Goal: Transaction & Acquisition: Purchase product/service

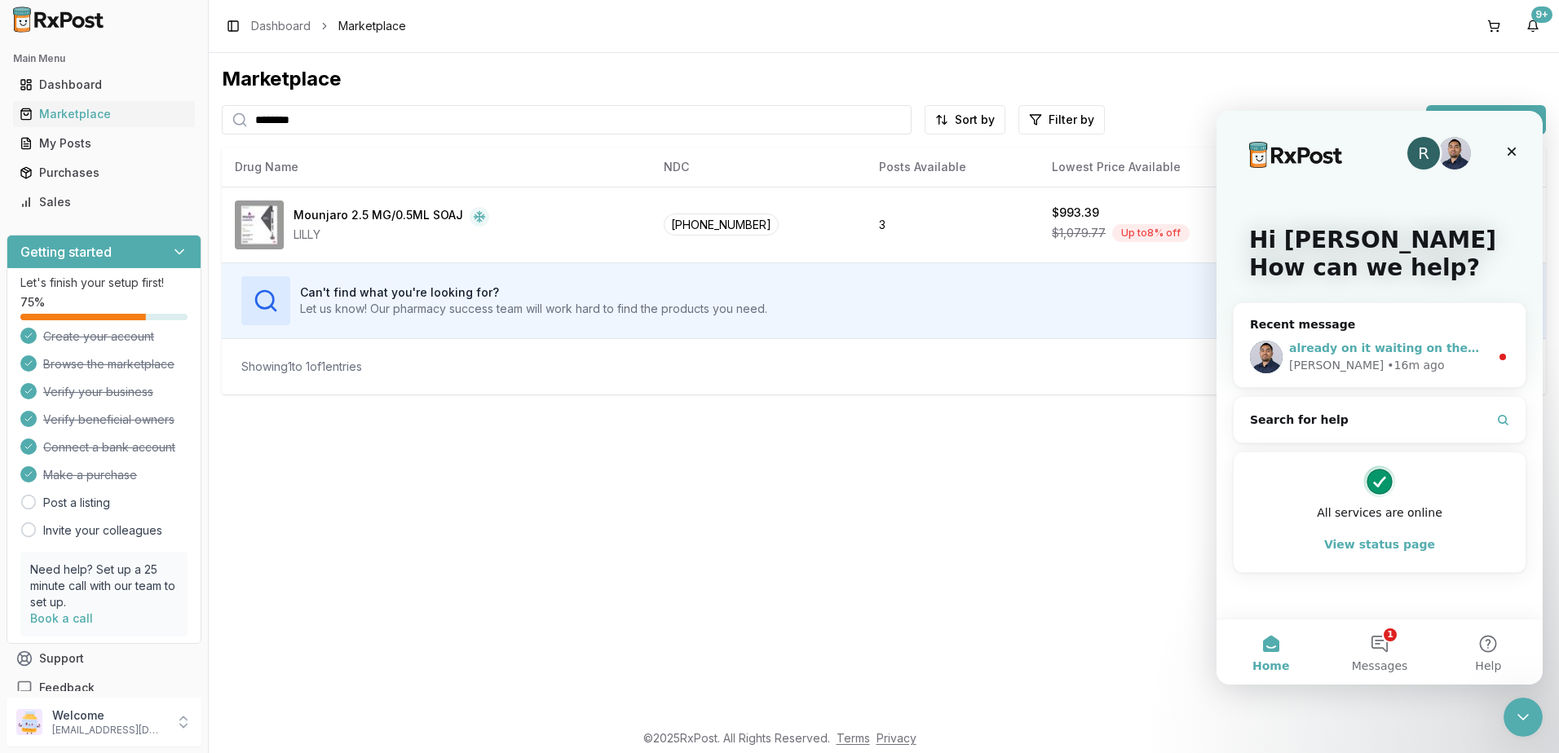
click at [1402, 373] on div "[PERSON_NAME] • 16m ago" at bounding box center [1389, 365] width 201 height 17
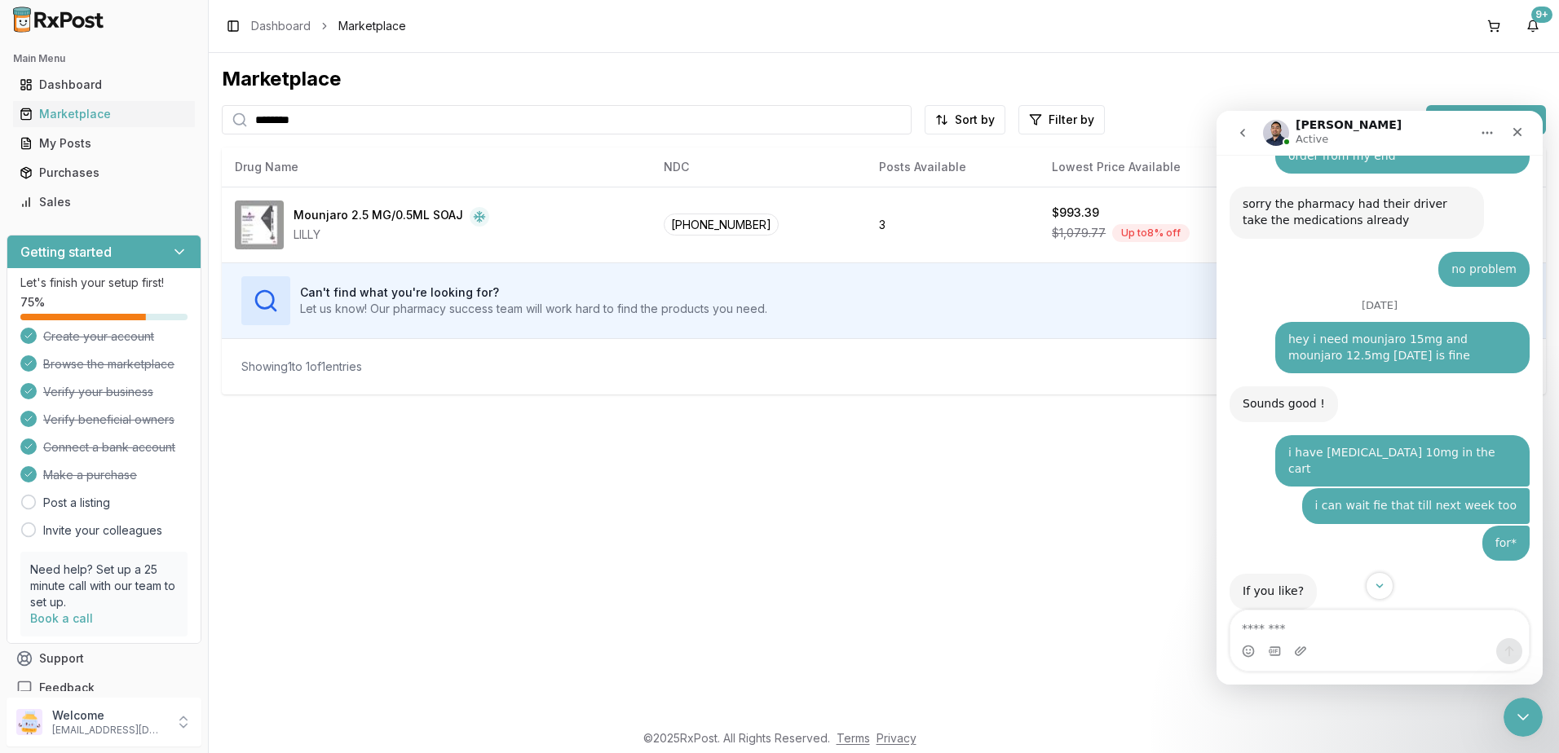
scroll to position [10661, 0]
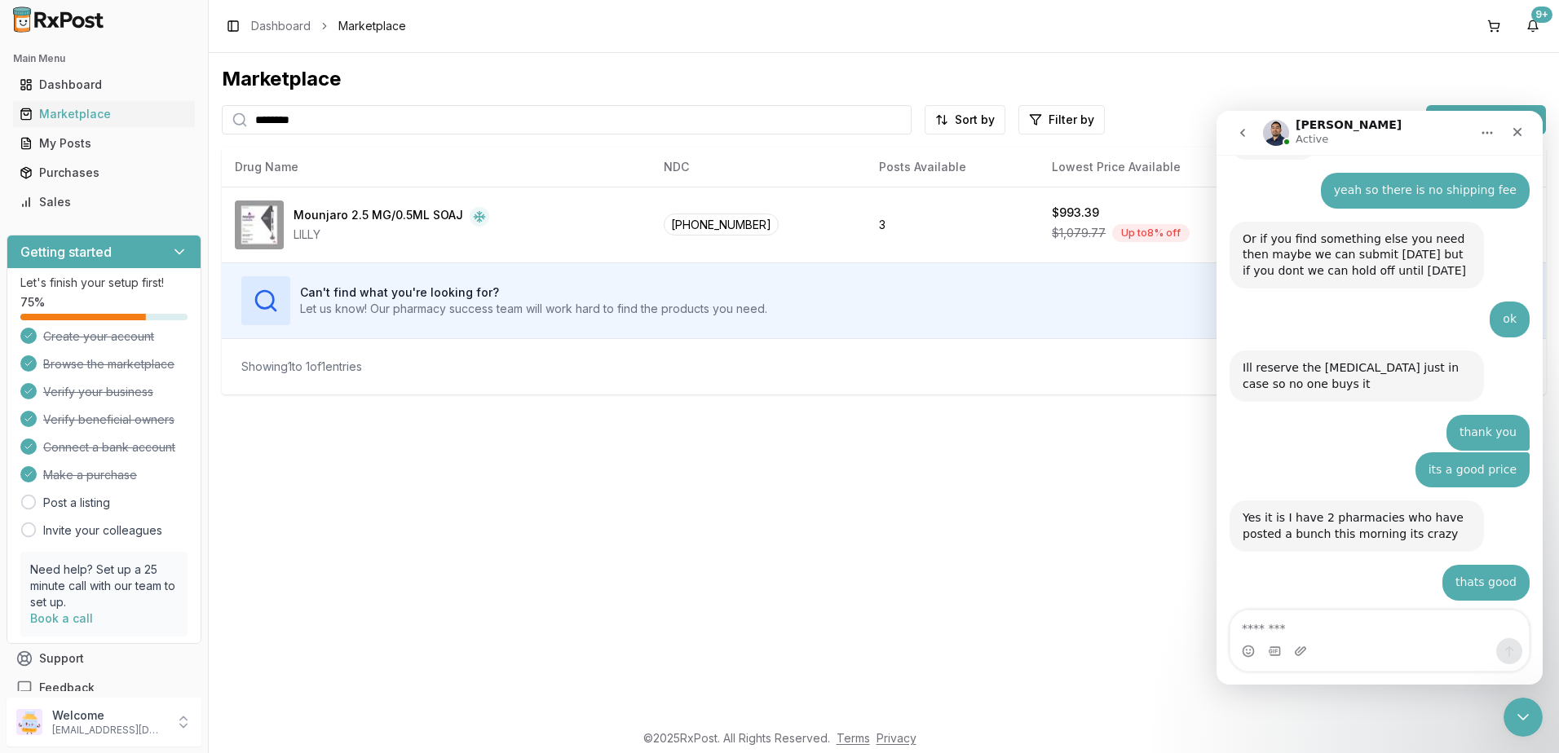
click at [1342, 627] on textarea "Message…" at bounding box center [1379, 625] width 298 height 28
type textarea "*"
type textarea "**"
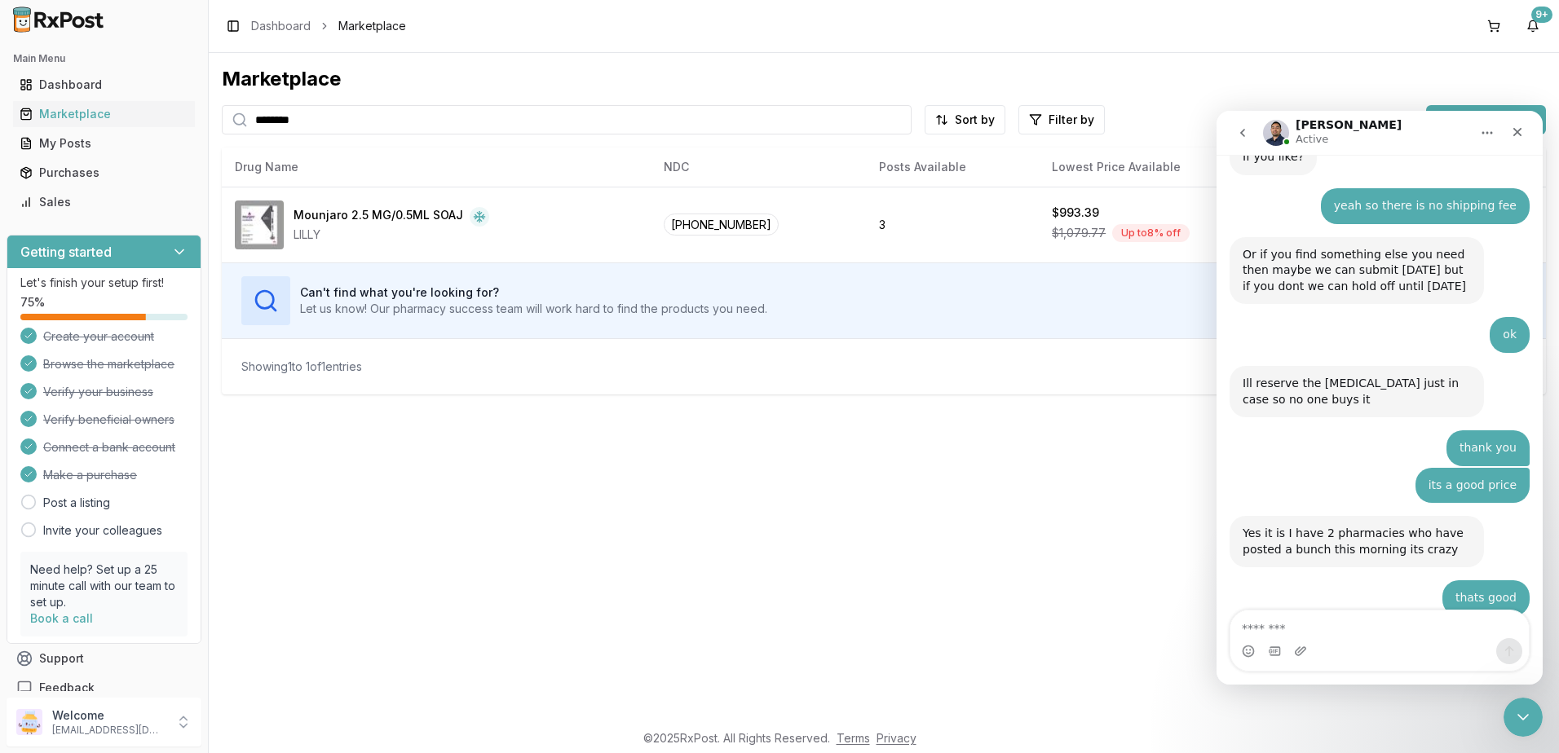
scroll to position [10720, 0]
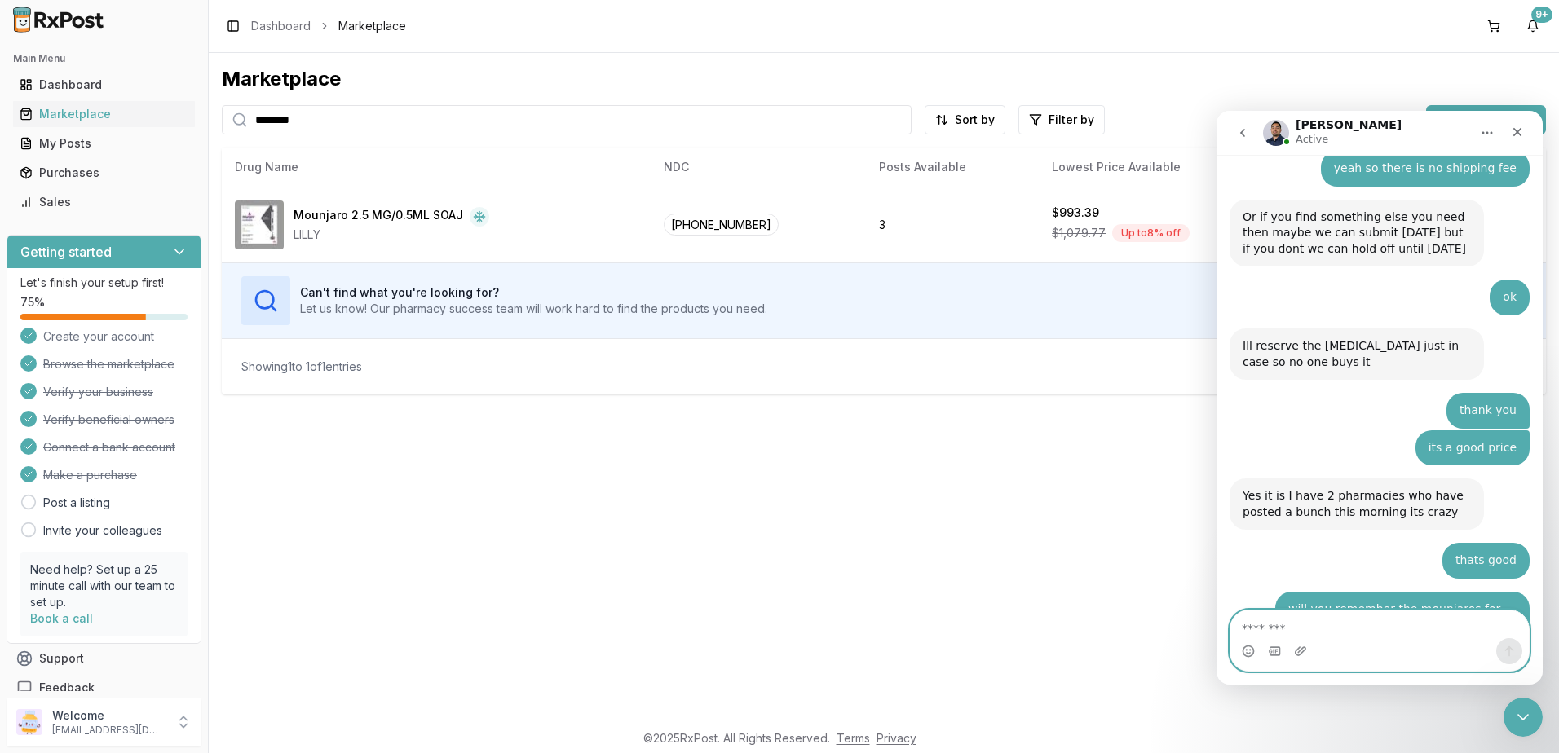
click at [1393, 621] on textarea "Message…" at bounding box center [1379, 625] width 298 height 28
click at [1377, 638] on textarea "Message…" at bounding box center [1379, 625] width 298 height 28
type textarea "*"
type textarea "*********"
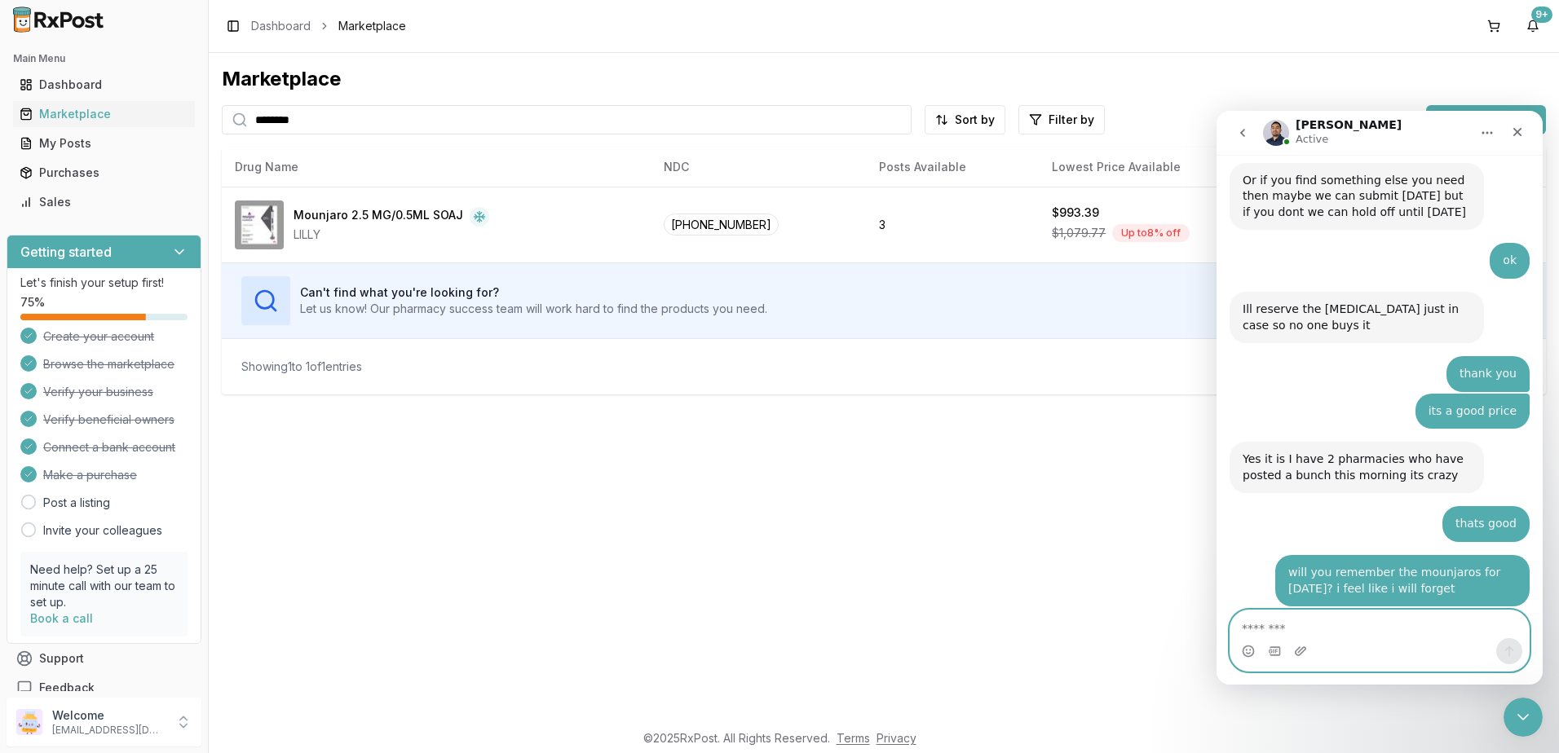
click at [1351, 620] on textarea "Message…" at bounding box center [1379, 625] width 298 height 28
click at [1322, 629] on textarea "Message…" at bounding box center [1379, 625] width 298 height 28
type textarea "*"
type textarea "**********"
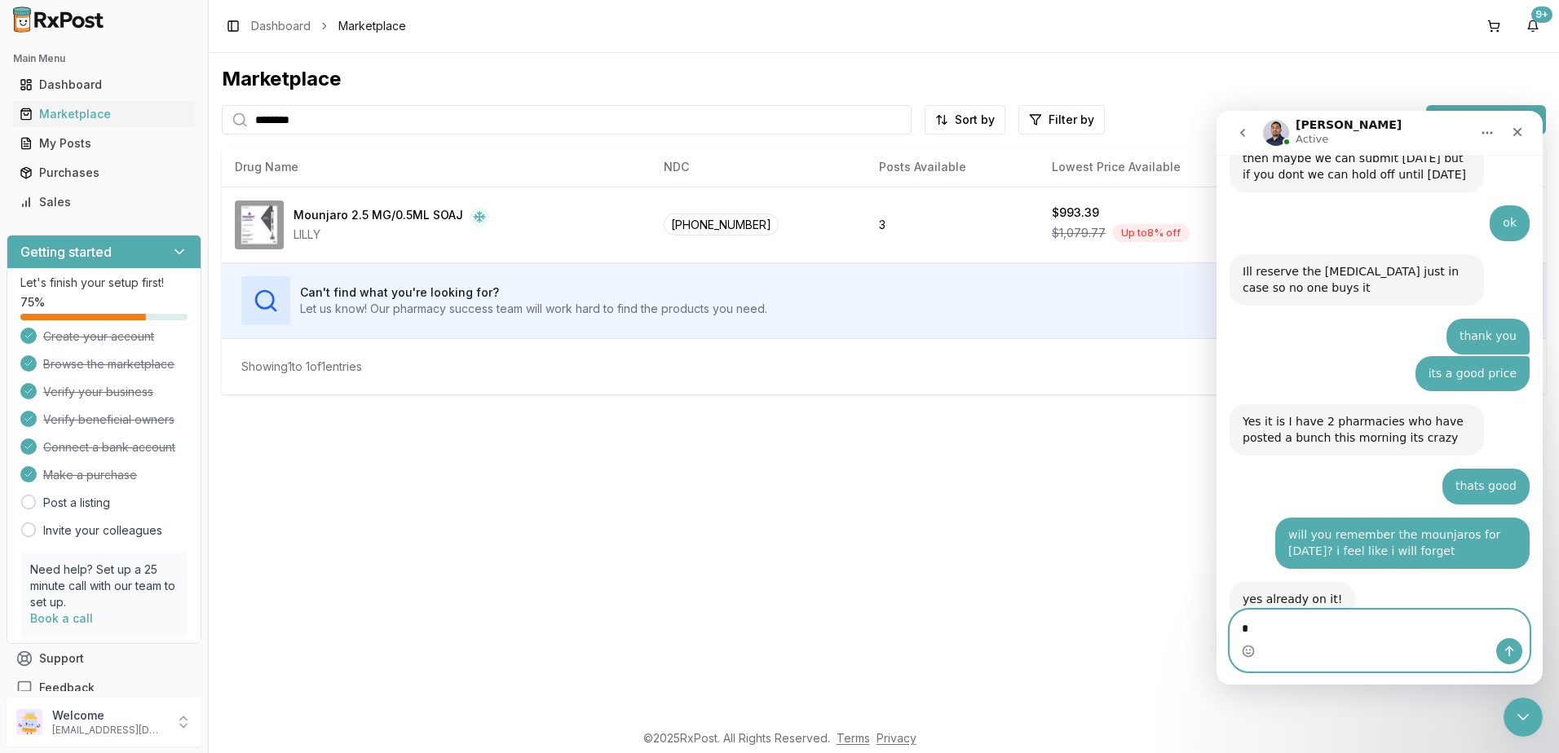
type textarea "*"
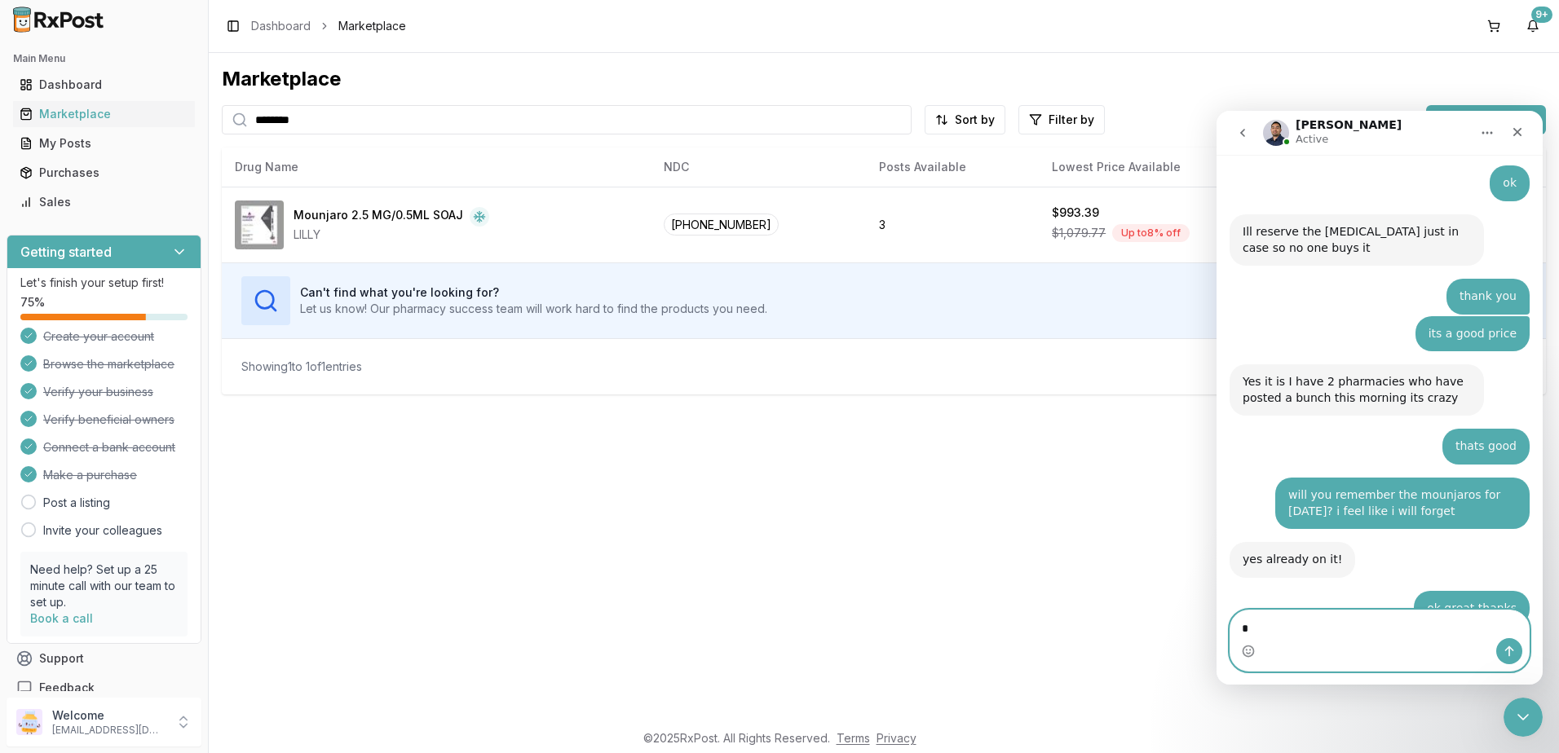
scroll to position [10843, 0]
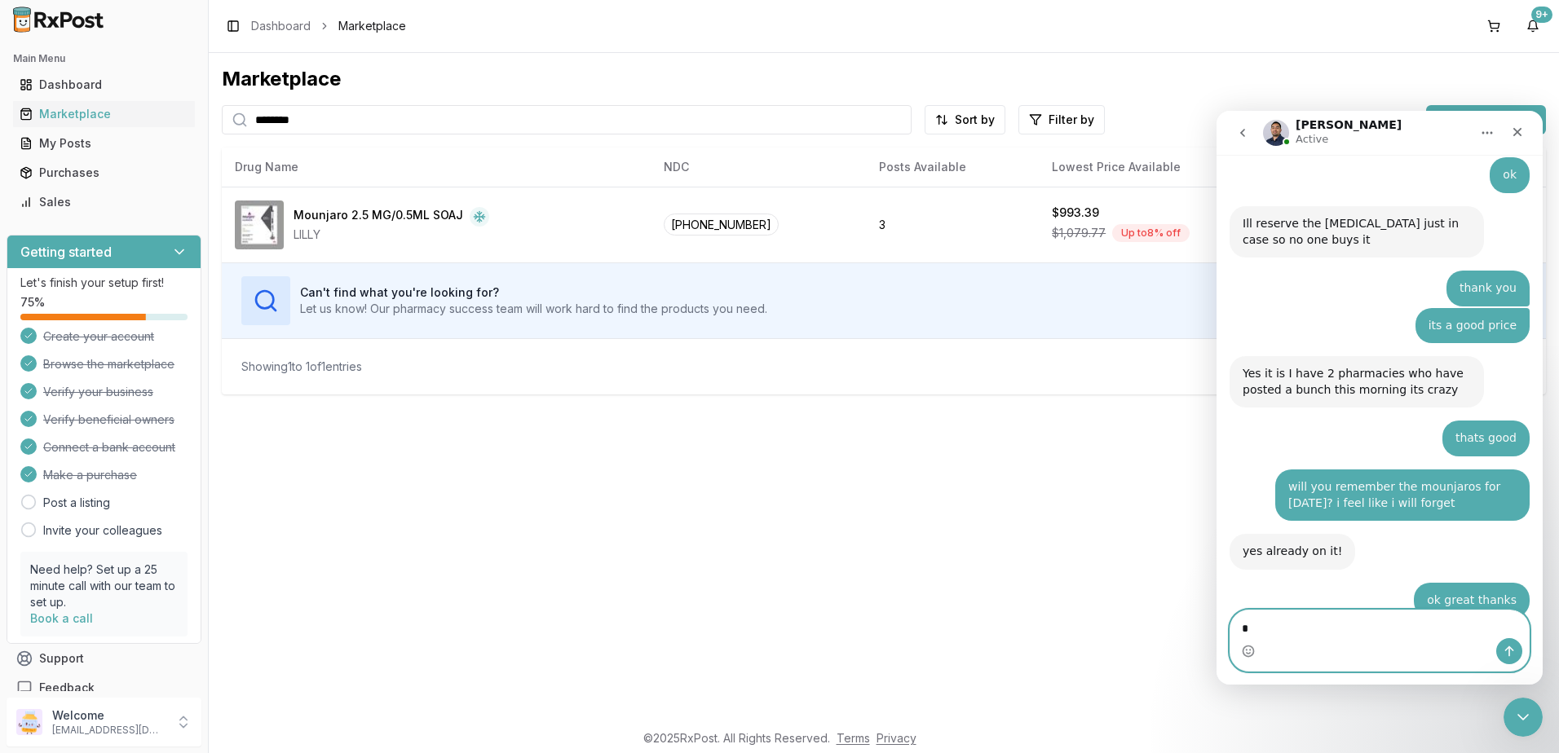
click at [1319, 625] on textarea "*" at bounding box center [1379, 625] width 298 height 28
type textarea "*"
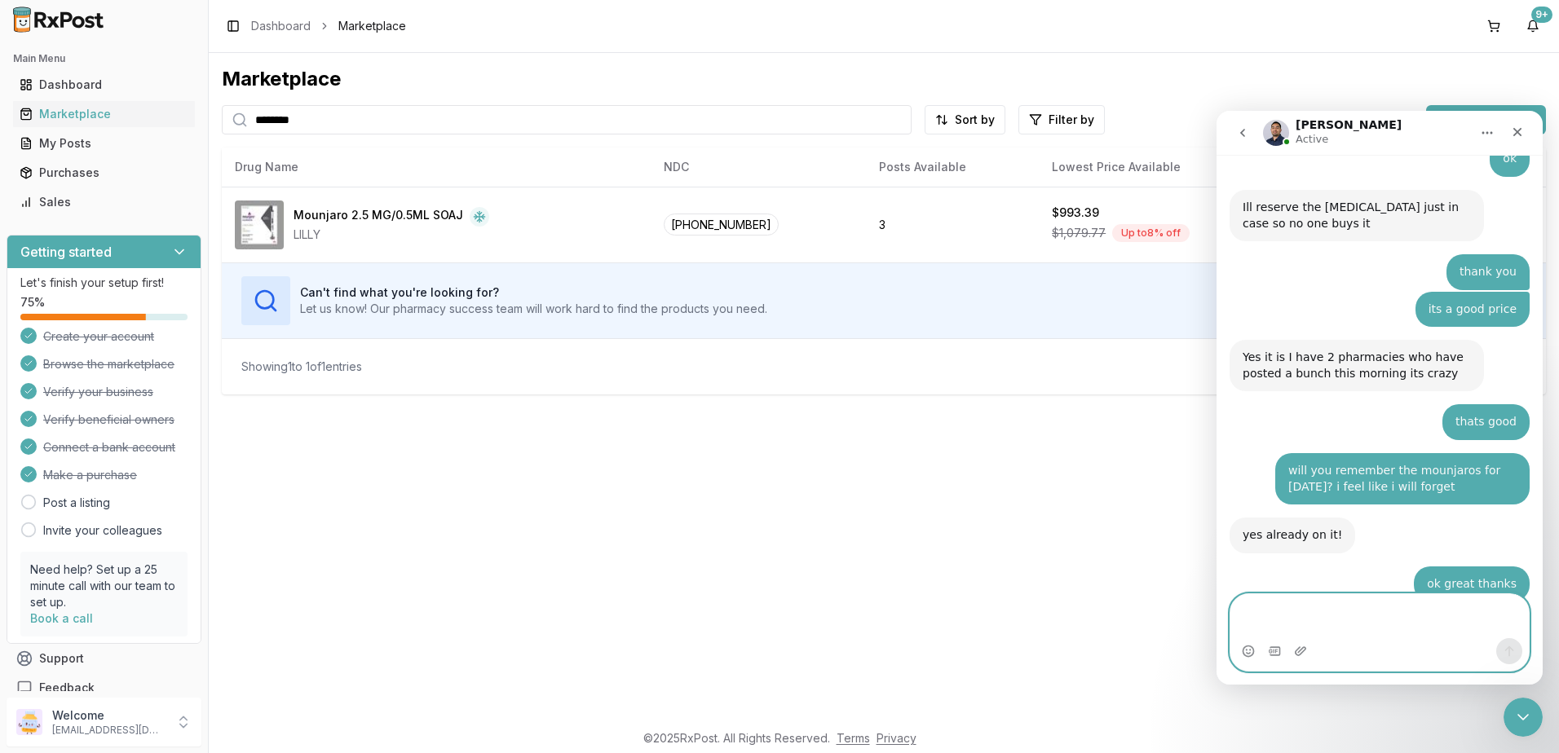
click at [1415, 629] on textarea "Message…" at bounding box center [1379, 616] width 298 height 44
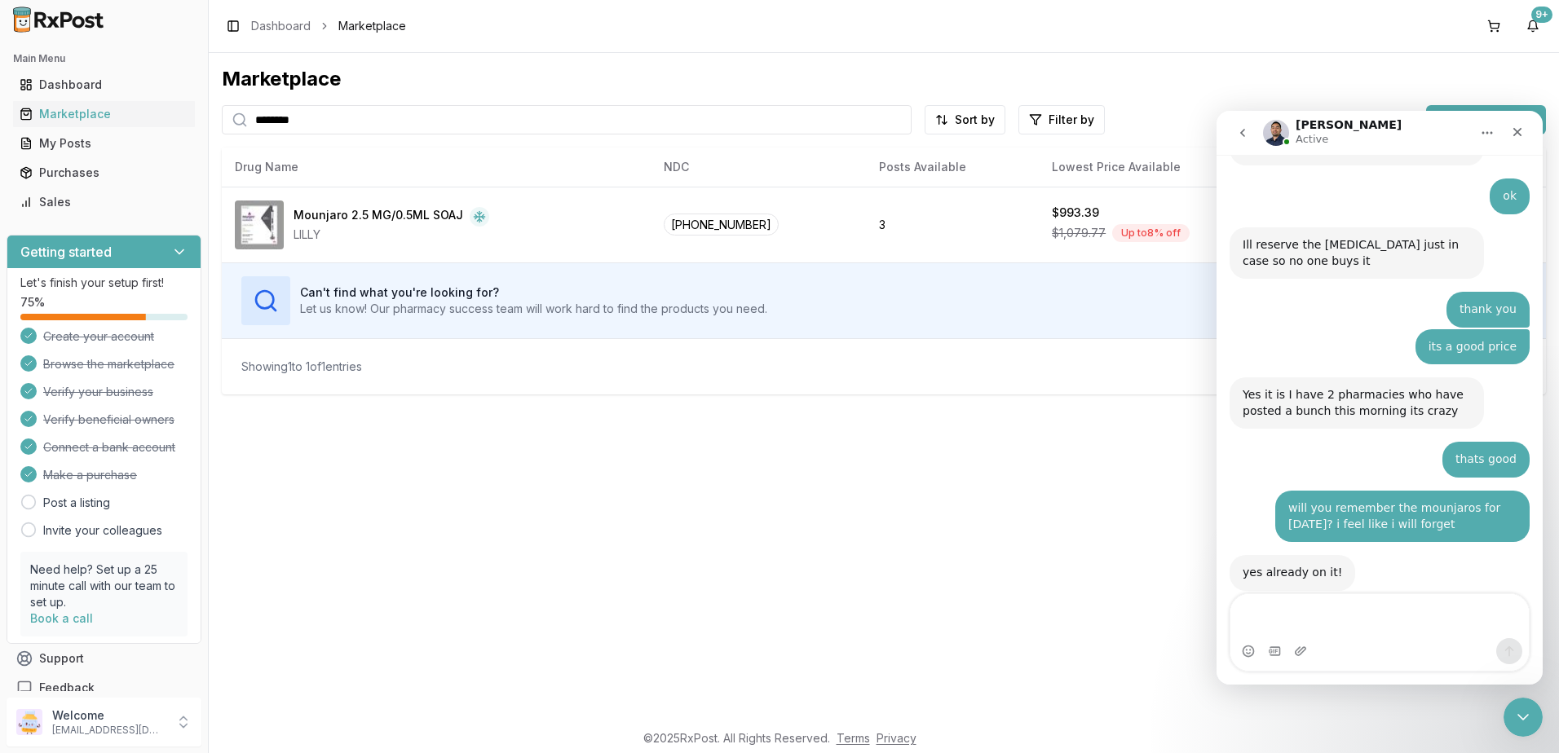
scroll to position [10934, 0]
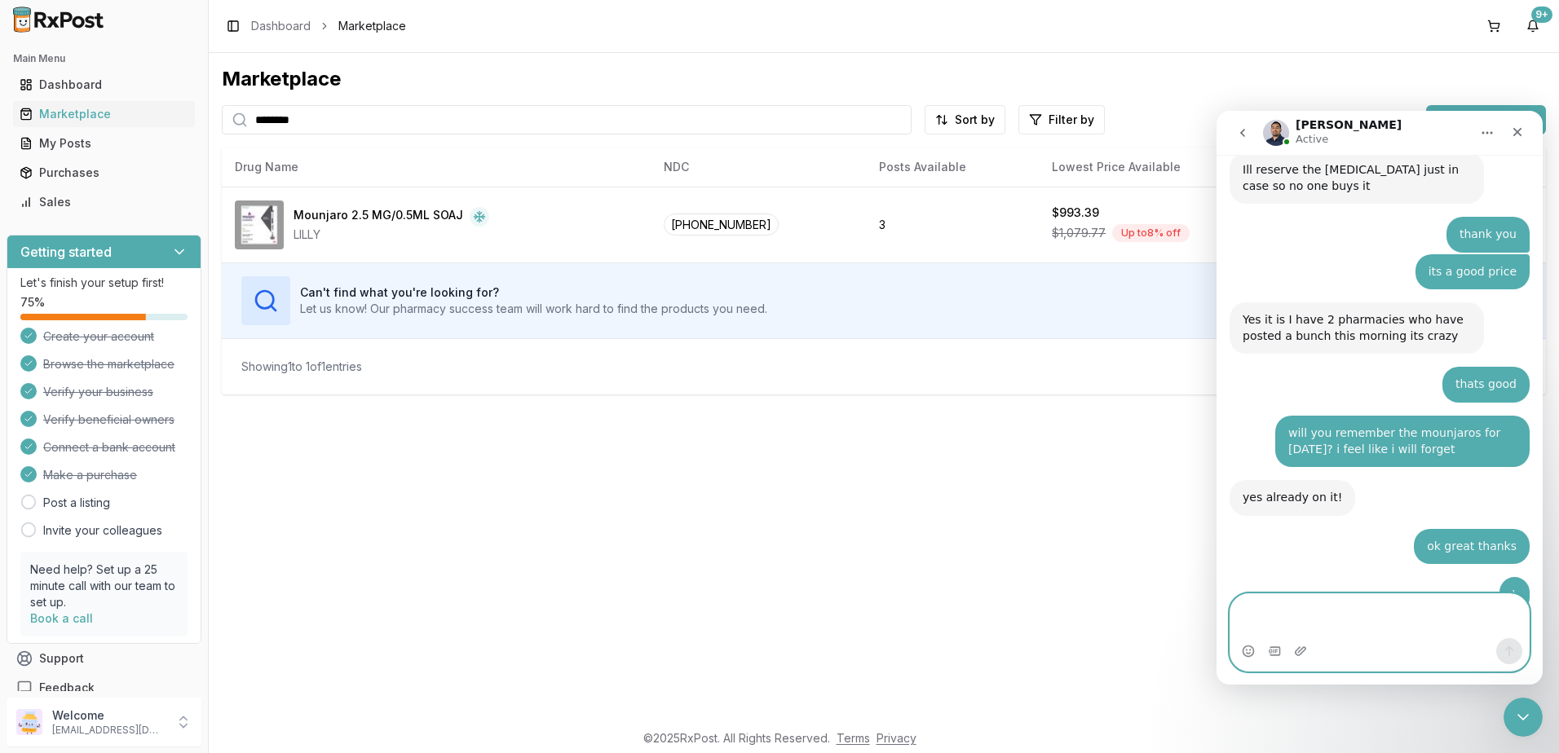
click at [1368, 614] on textarea "Message…" at bounding box center [1379, 616] width 298 height 44
type textarea "*"
type textarea "**********"
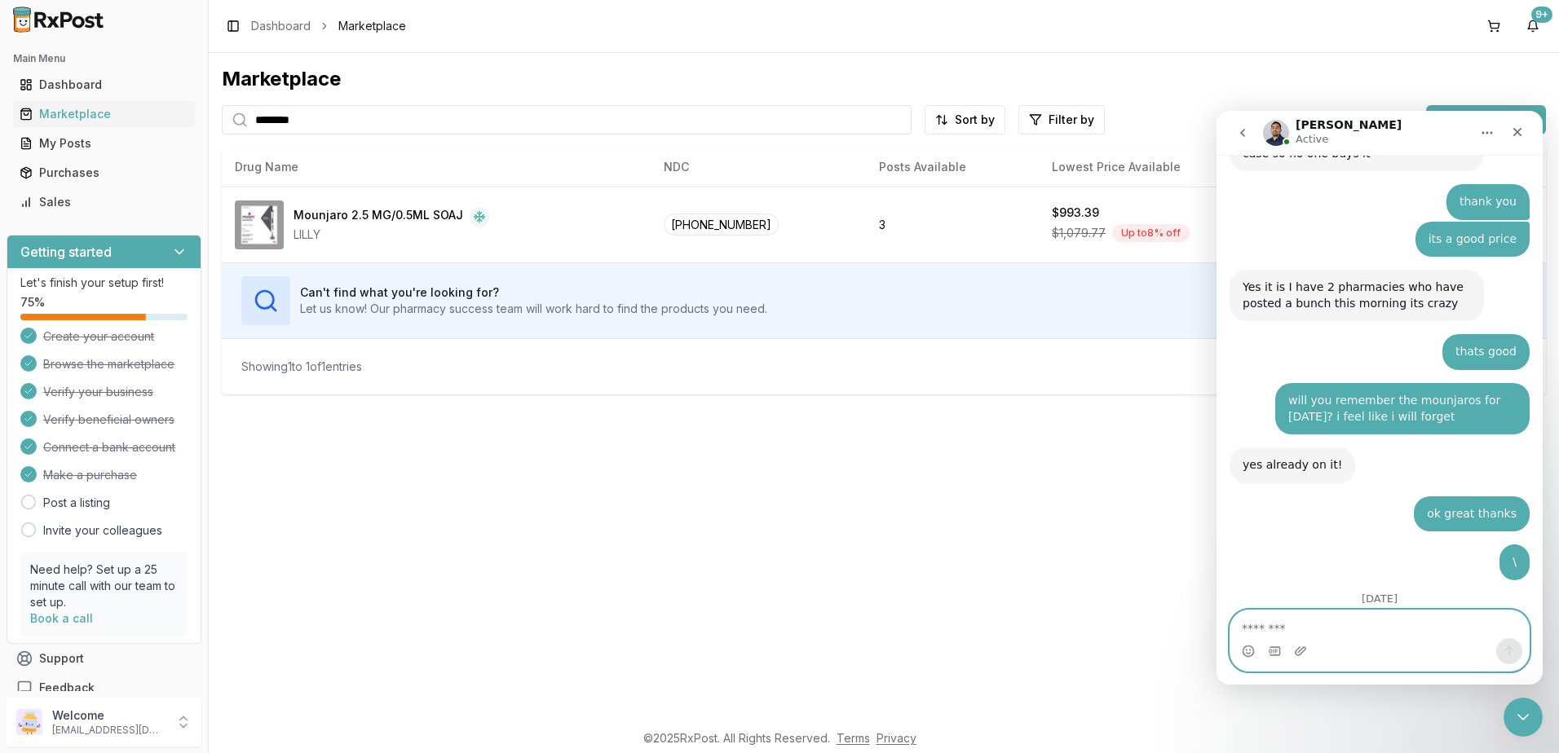
scroll to position [10982, 0]
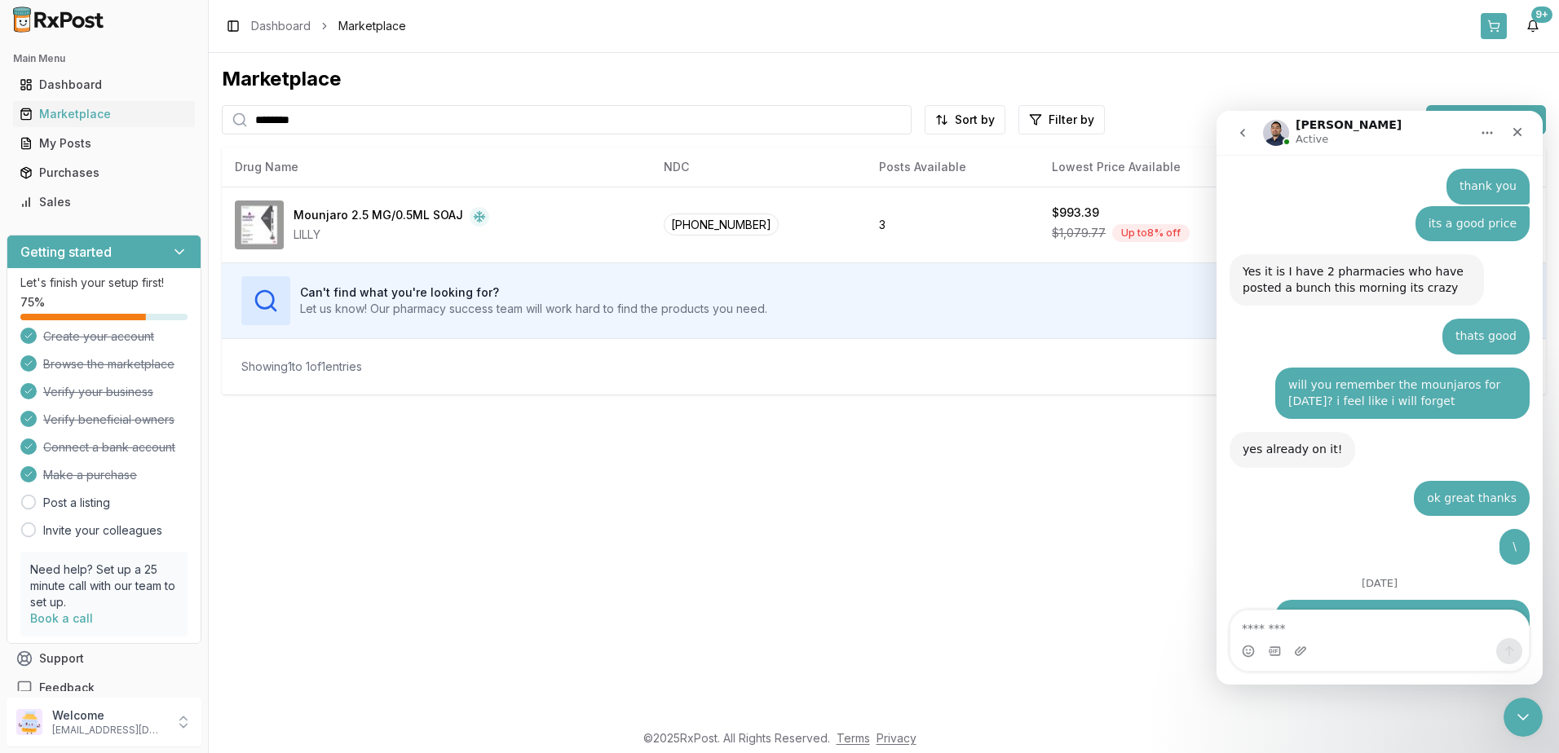
click at [1494, 26] on button at bounding box center [1493, 26] width 26 height 26
click at [1529, 726] on div "Close Intercom Messenger" at bounding box center [1520, 714] width 39 height 39
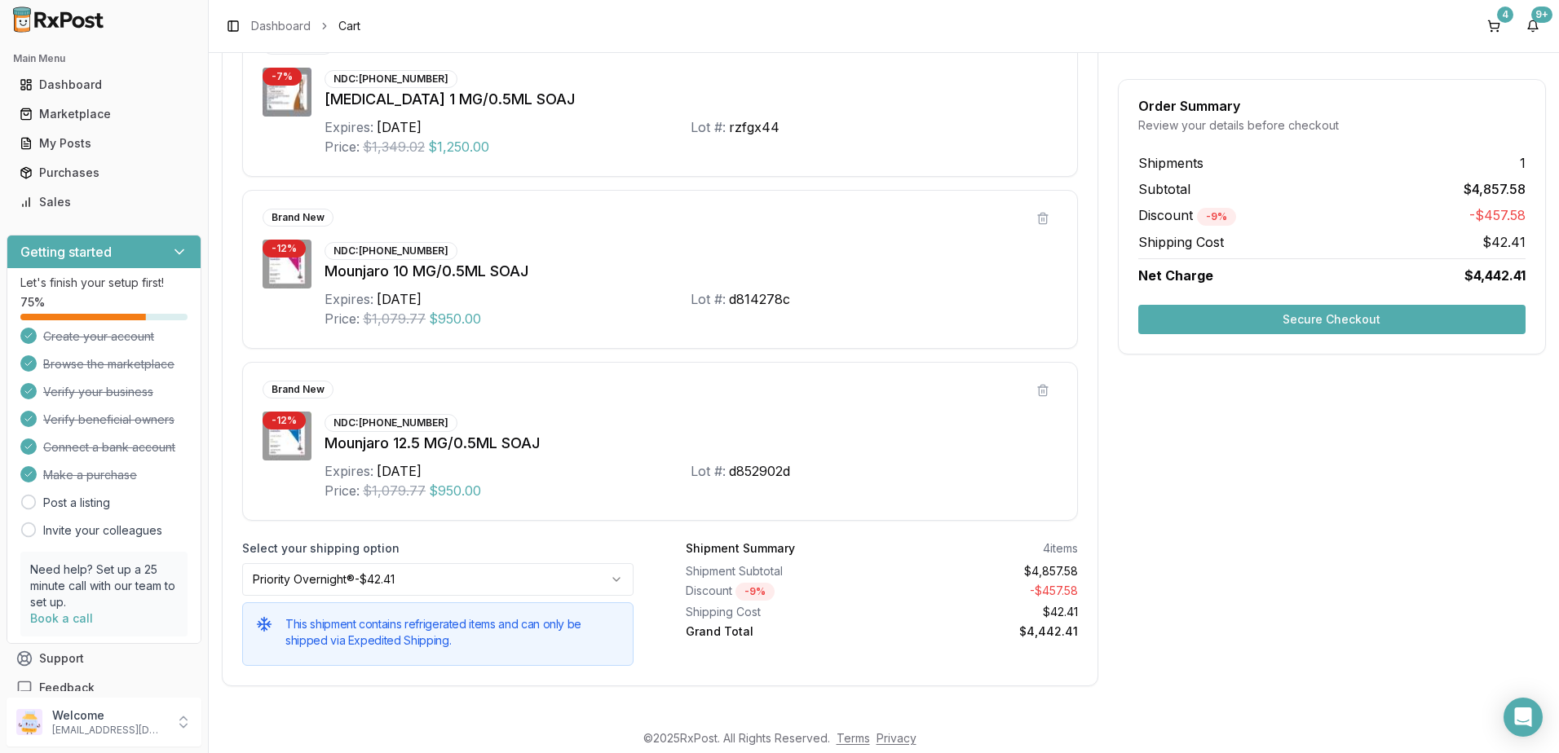
scroll to position [524, 0]
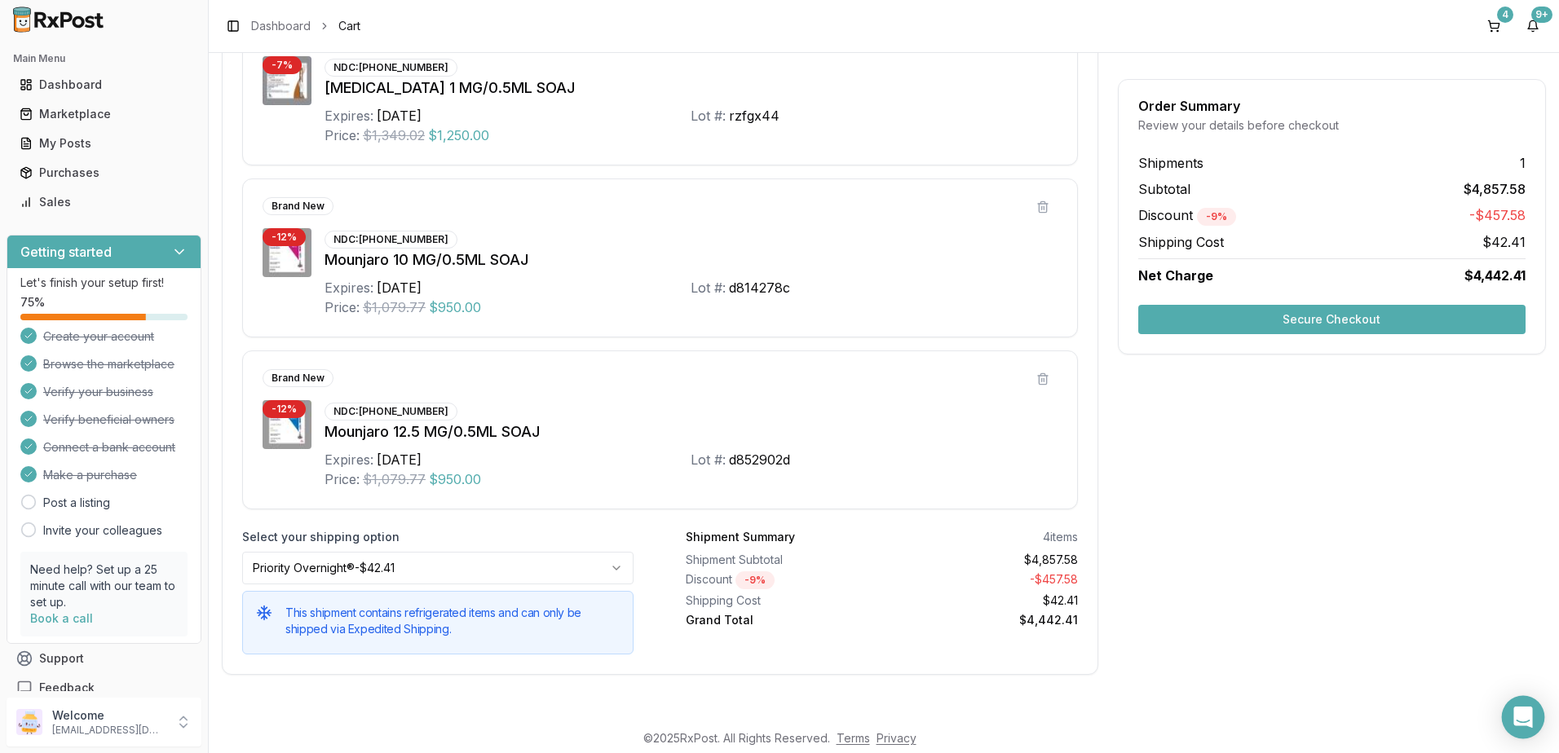
click at [1521, 719] on icon "Open Intercom Messenger" at bounding box center [1522, 717] width 19 height 21
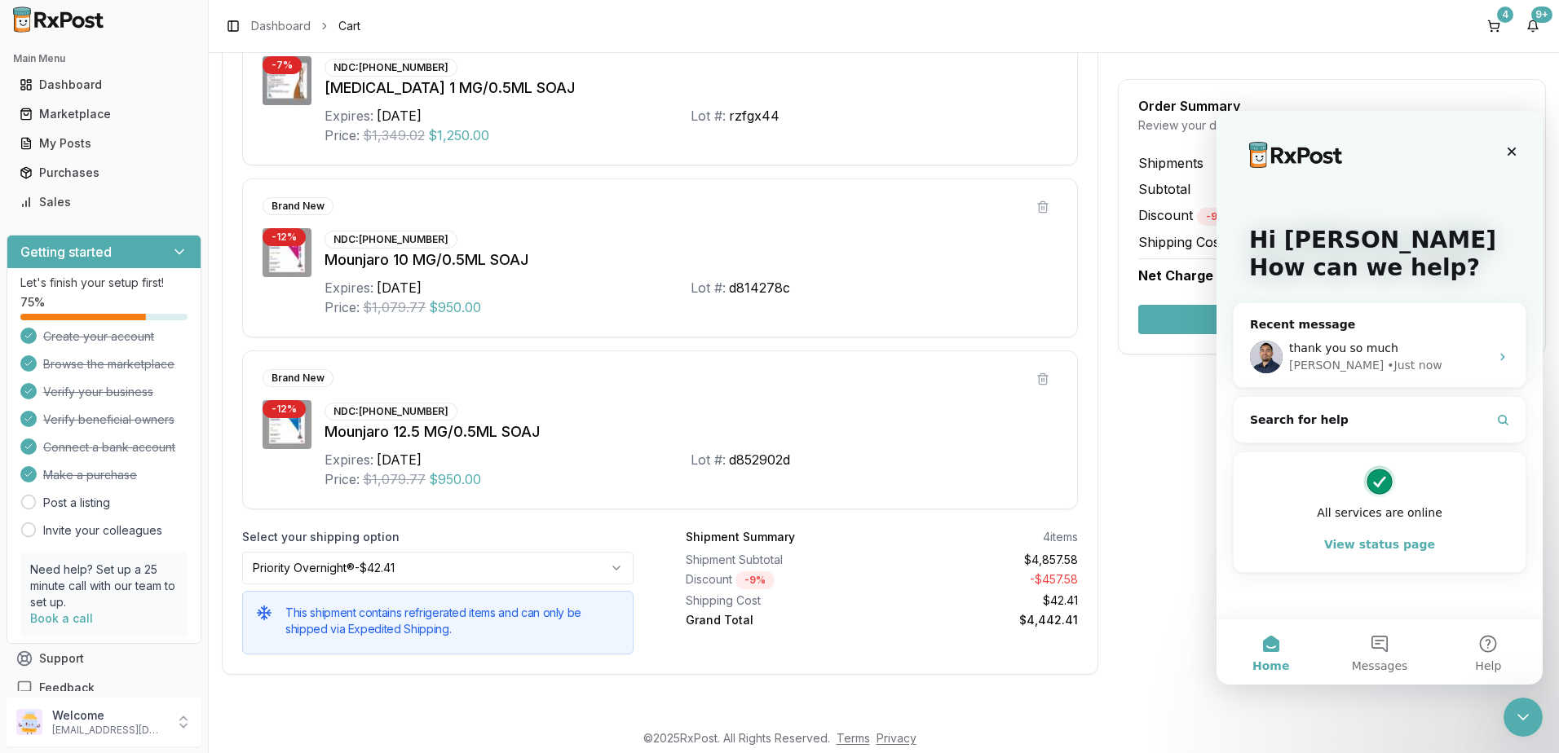
scroll to position [0, 0]
click at [1322, 338] on div "thank you so much ​ [PERSON_NAME] • Just now" at bounding box center [1379, 357] width 292 height 60
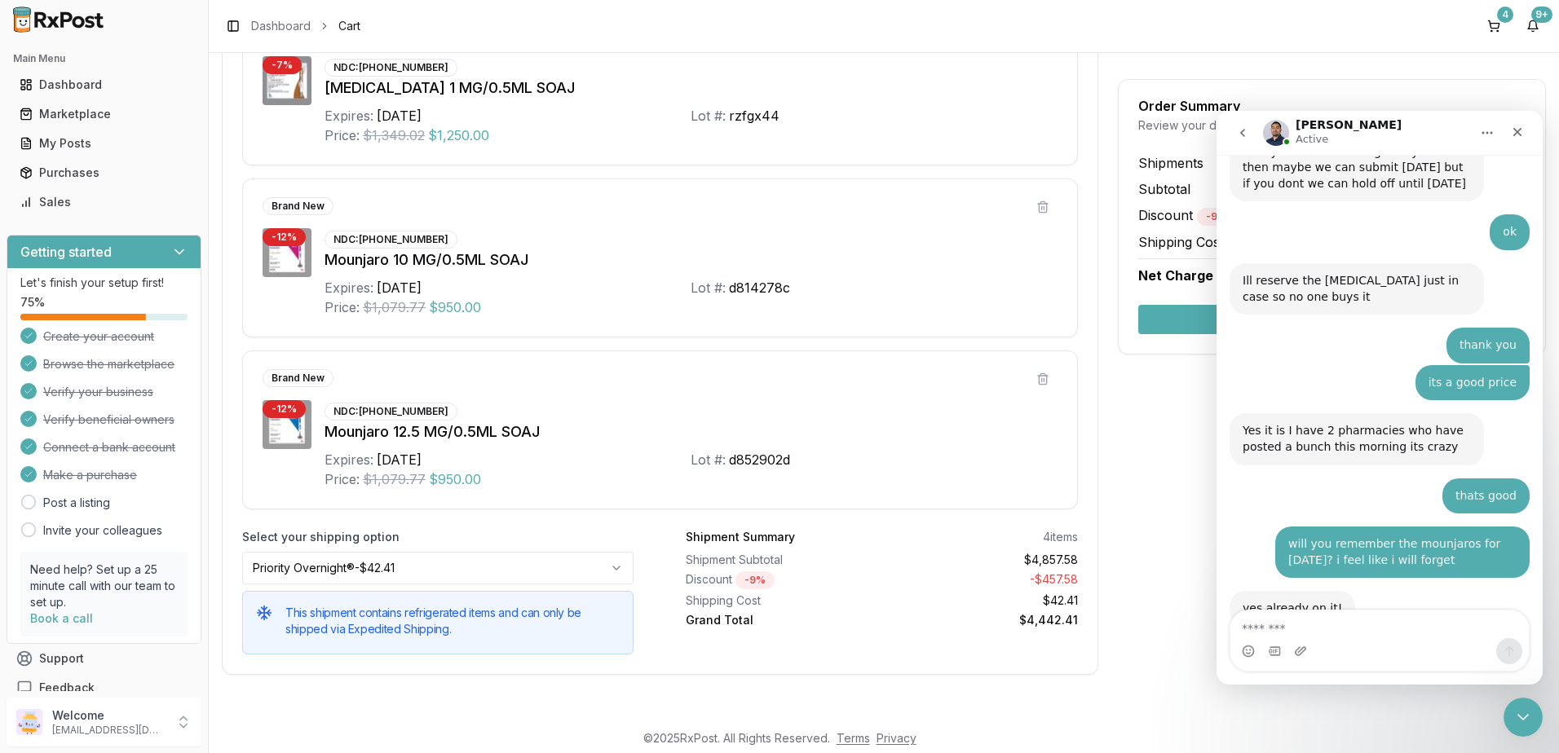
scroll to position [10504, 0]
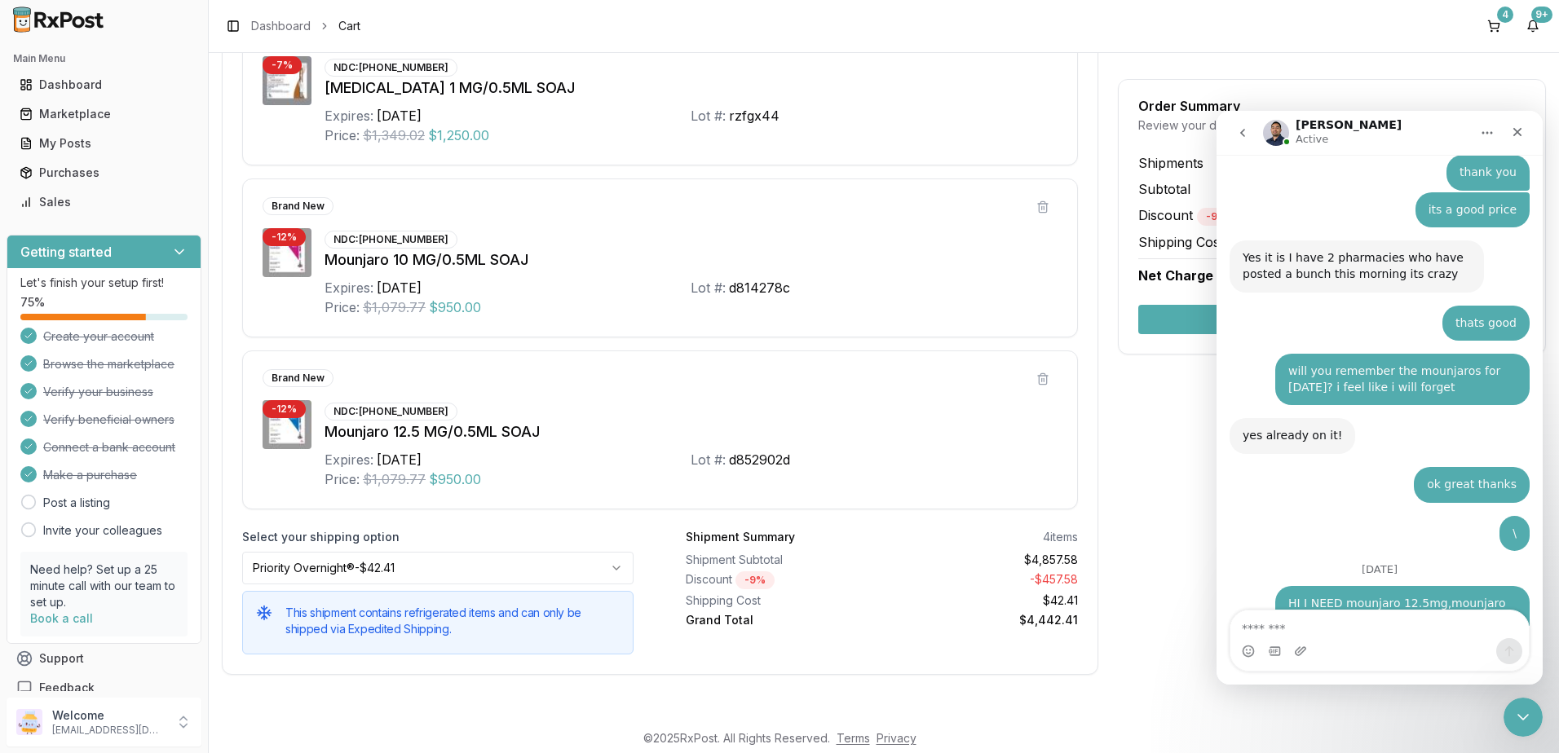
click at [1336, 618] on textarea "Message…" at bounding box center [1379, 625] width 298 height 28
type textarea "*"
type textarea "**********"
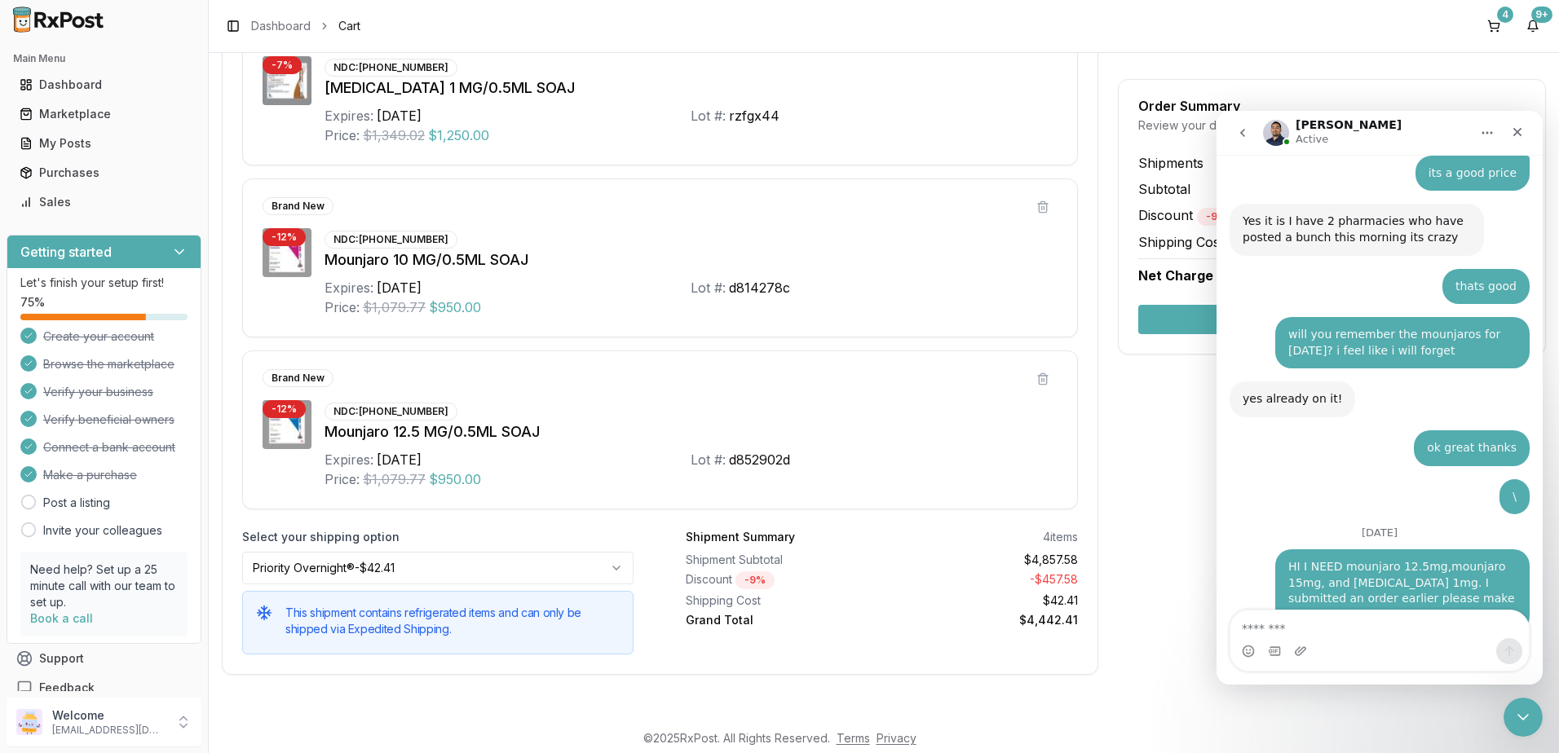
scroll to position [280, 0]
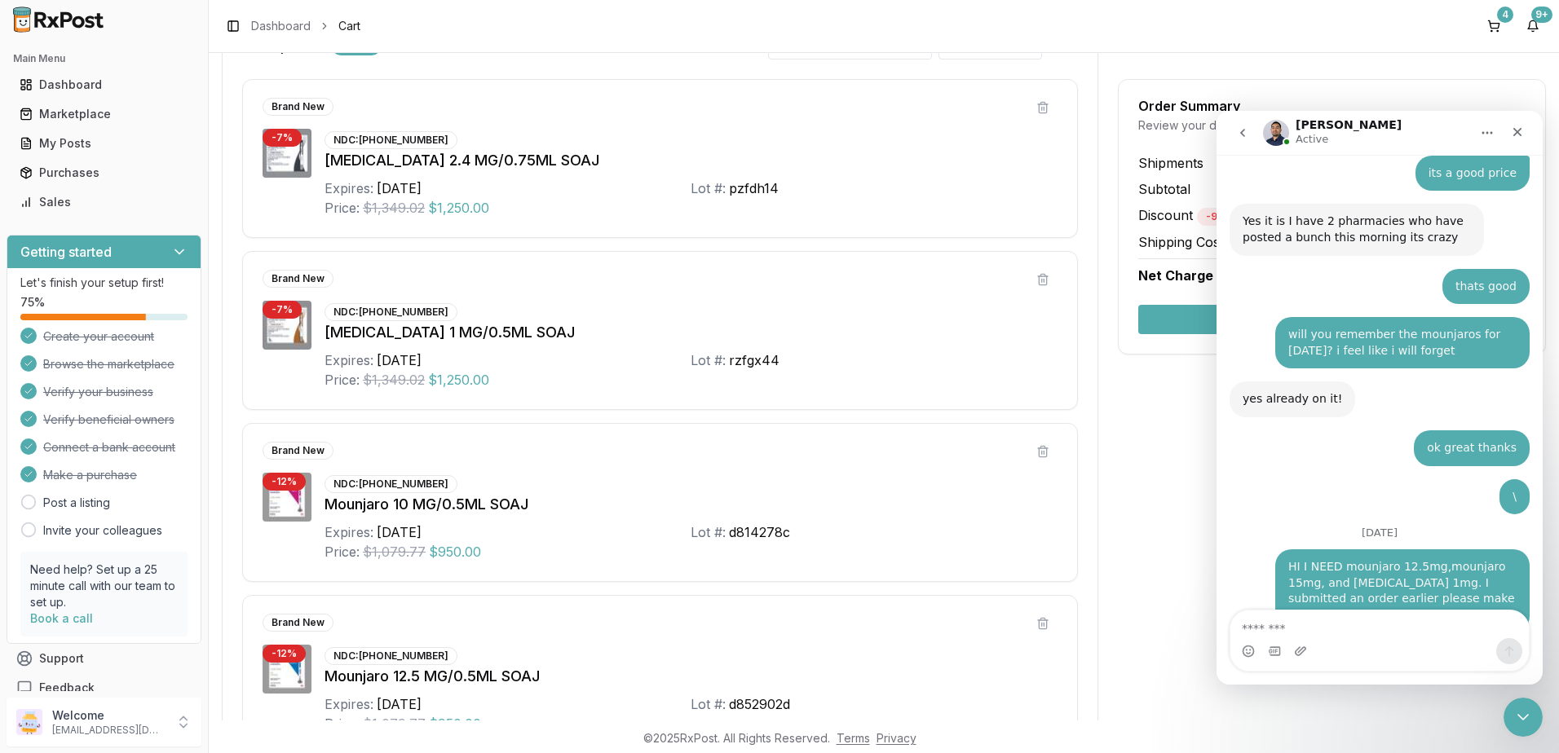
click at [1120, 516] on div "Order Summary Review your details before checkout Shipments 1 Subtotal $4,857.5…" at bounding box center [1332, 475] width 428 height 928
click at [1161, 400] on div "Order Summary Review your details before checkout Shipments 1 Subtotal $4,857.5…" at bounding box center [1332, 475] width 428 height 928
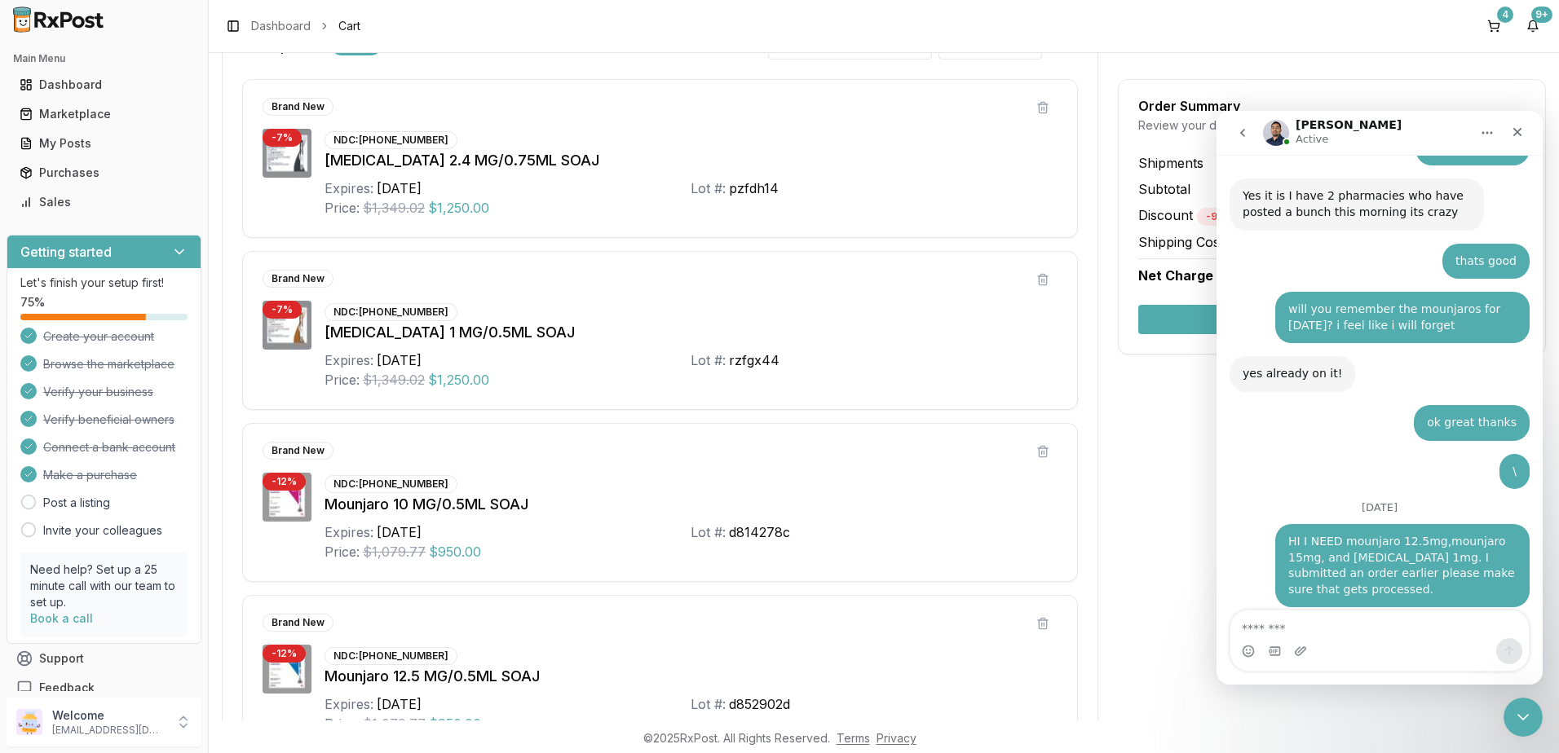
scroll to position [10627, 0]
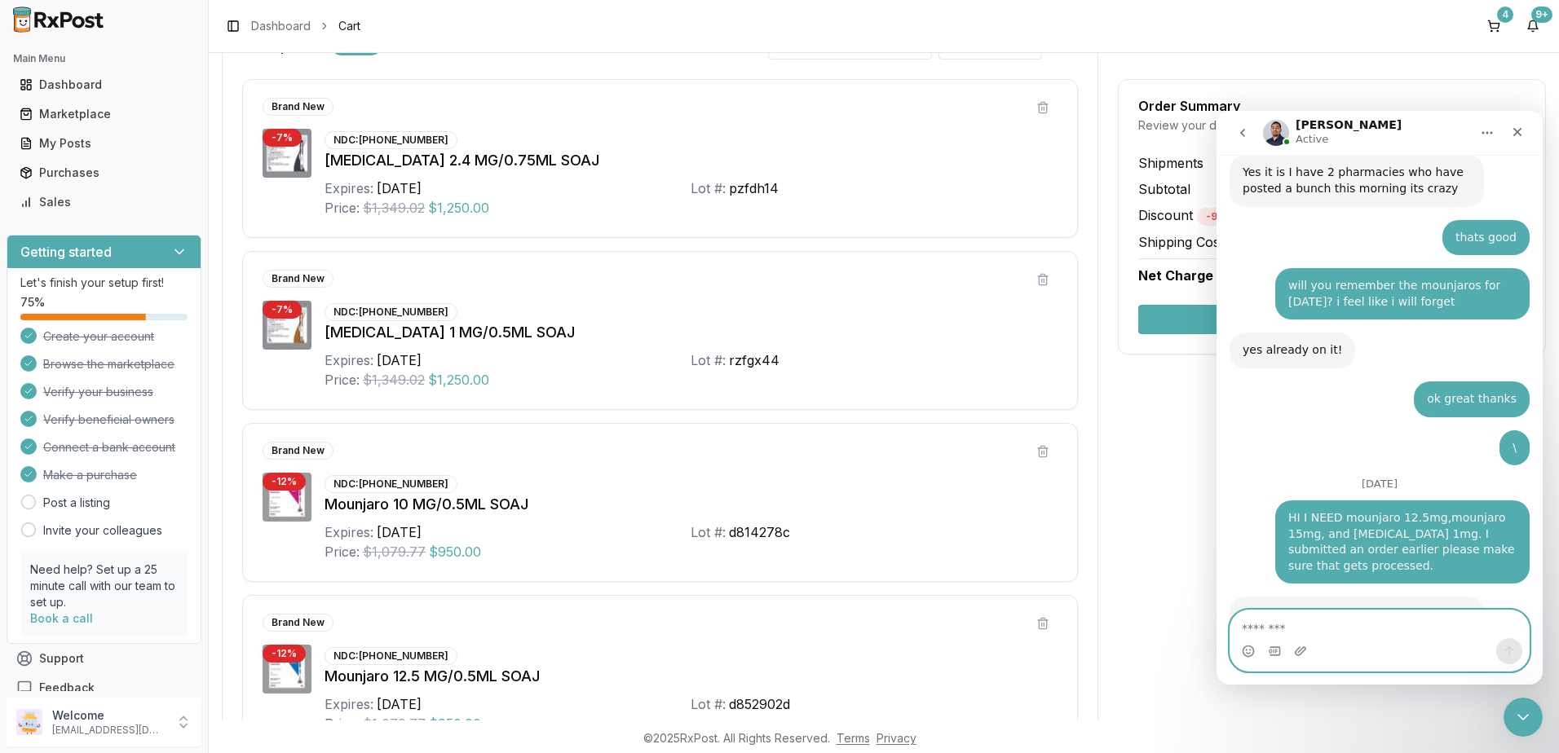
click at [1356, 612] on textarea "Message…" at bounding box center [1379, 625] width 298 height 28
click at [1366, 624] on textarea "Message…" at bounding box center [1379, 625] width 298 height 28
type textarea "******"
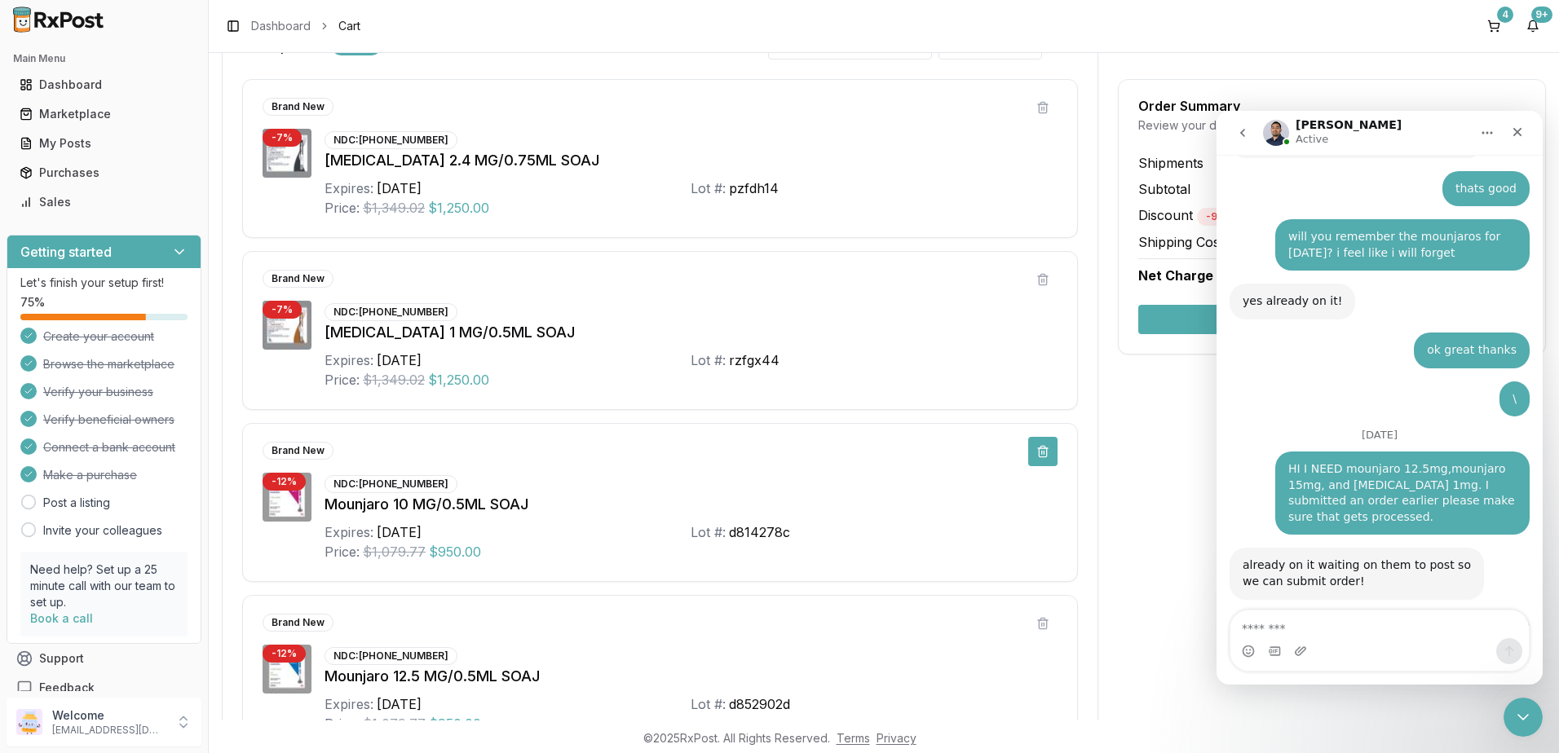
click at [1035, 452] on button at bounding box center [1042, 451] width 29 height 29
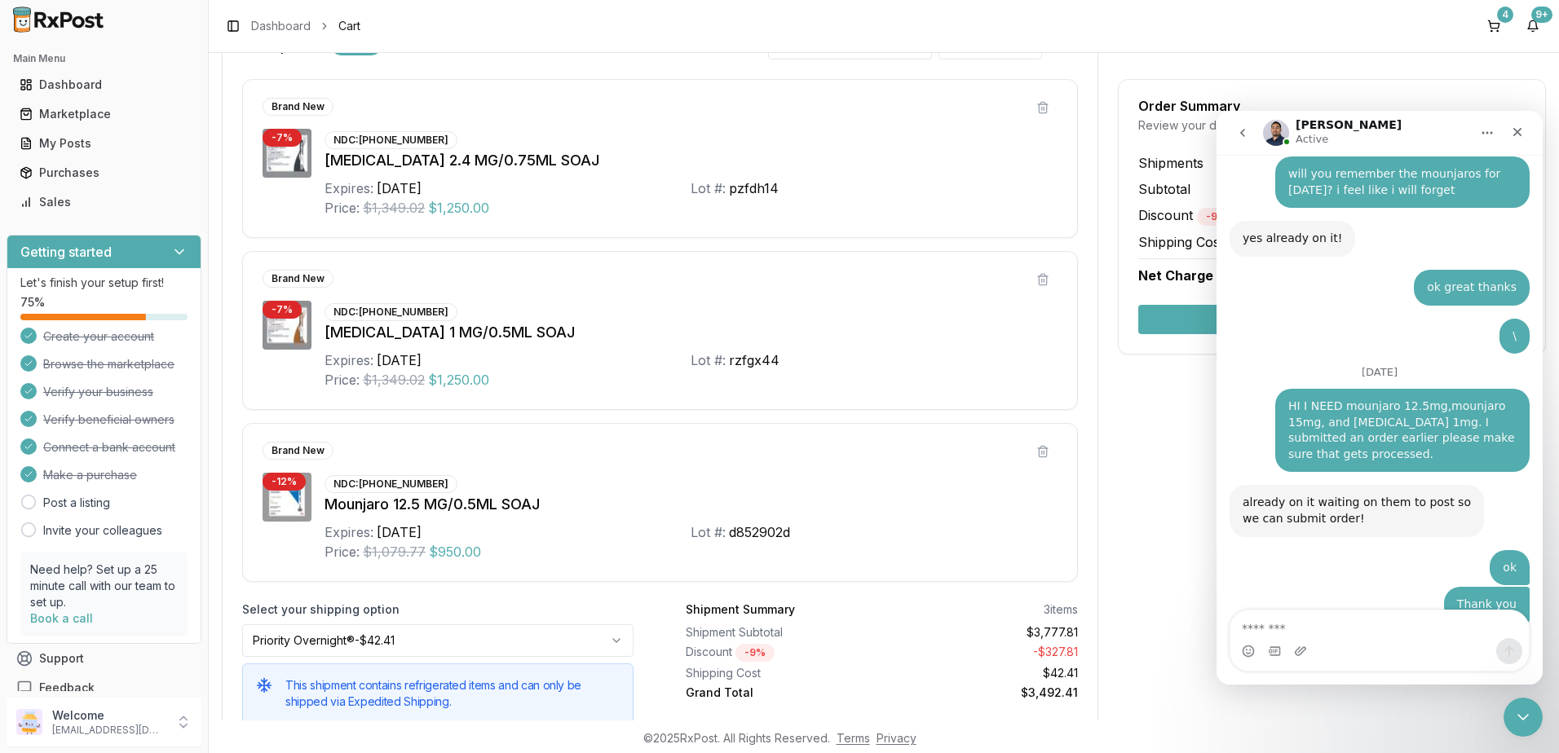
scroll to position [10724, 0]
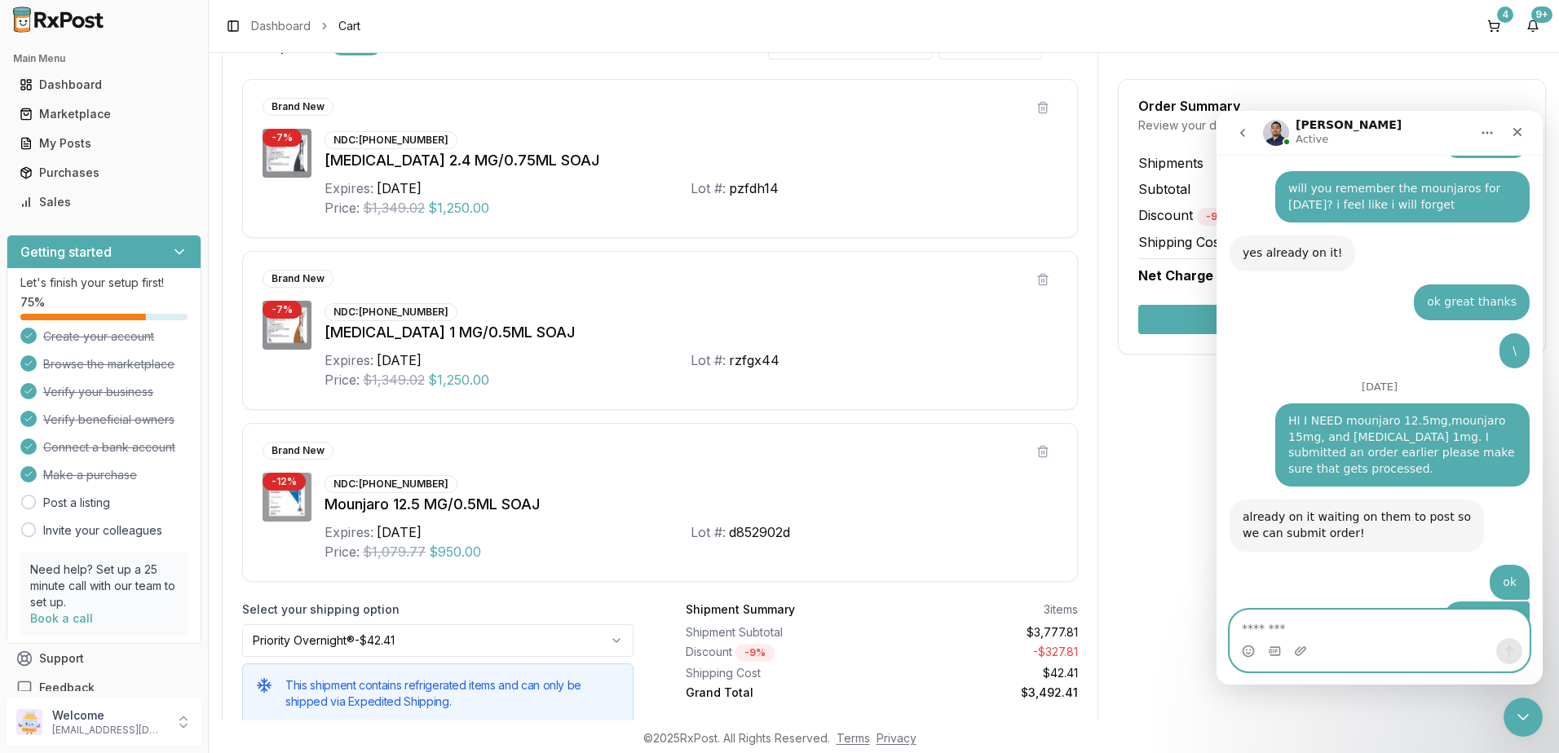
click at [1388, 631] on textarea "Message…" at bounding box center [1379, 625] width 298 height 28
click at [1499, 12] on div "4" at bounding box center [1505, 15] width 16 height 16
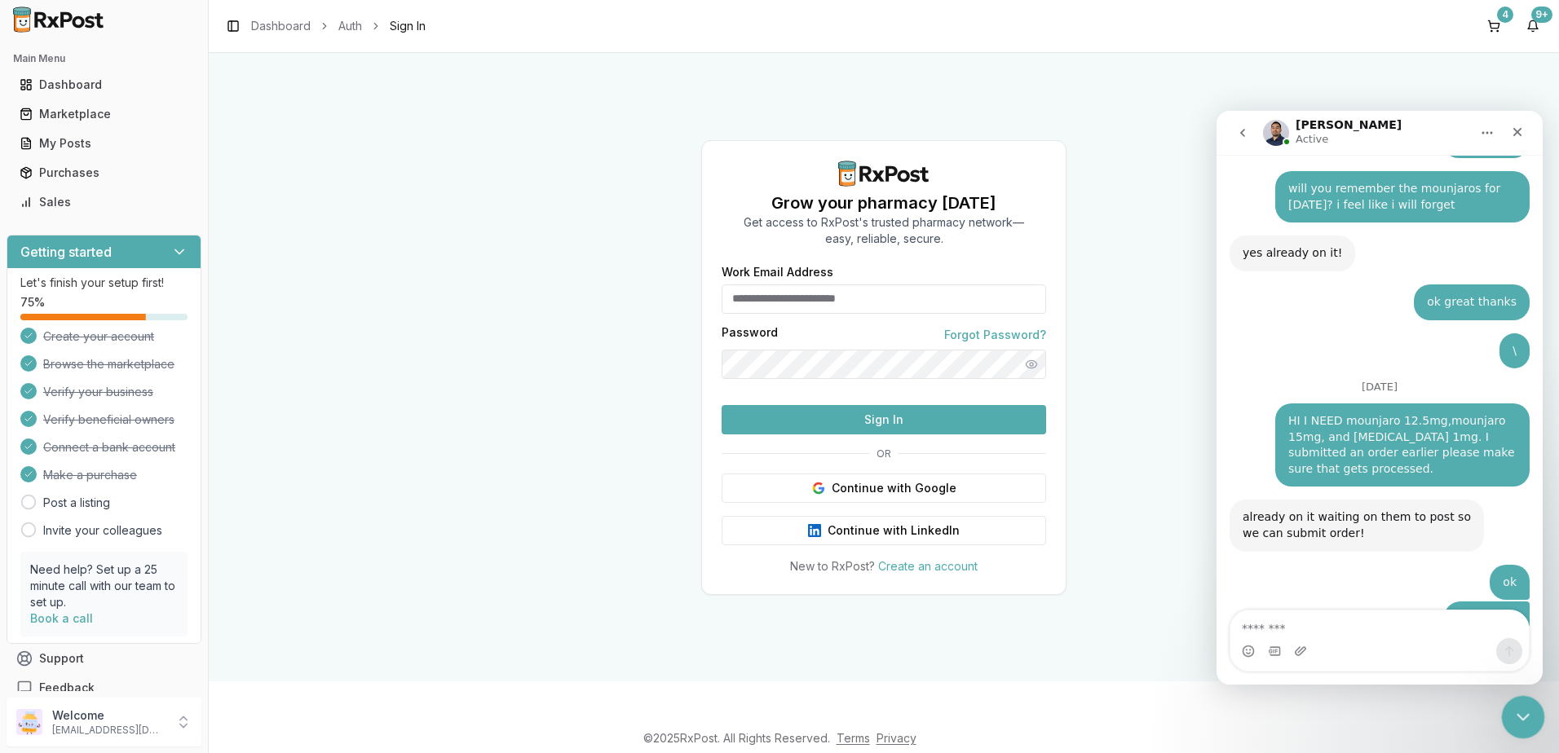
click at [1518, 708] on icon "Close Intercom Messenger" at bounding box center [1521, 715] width 20 height 20
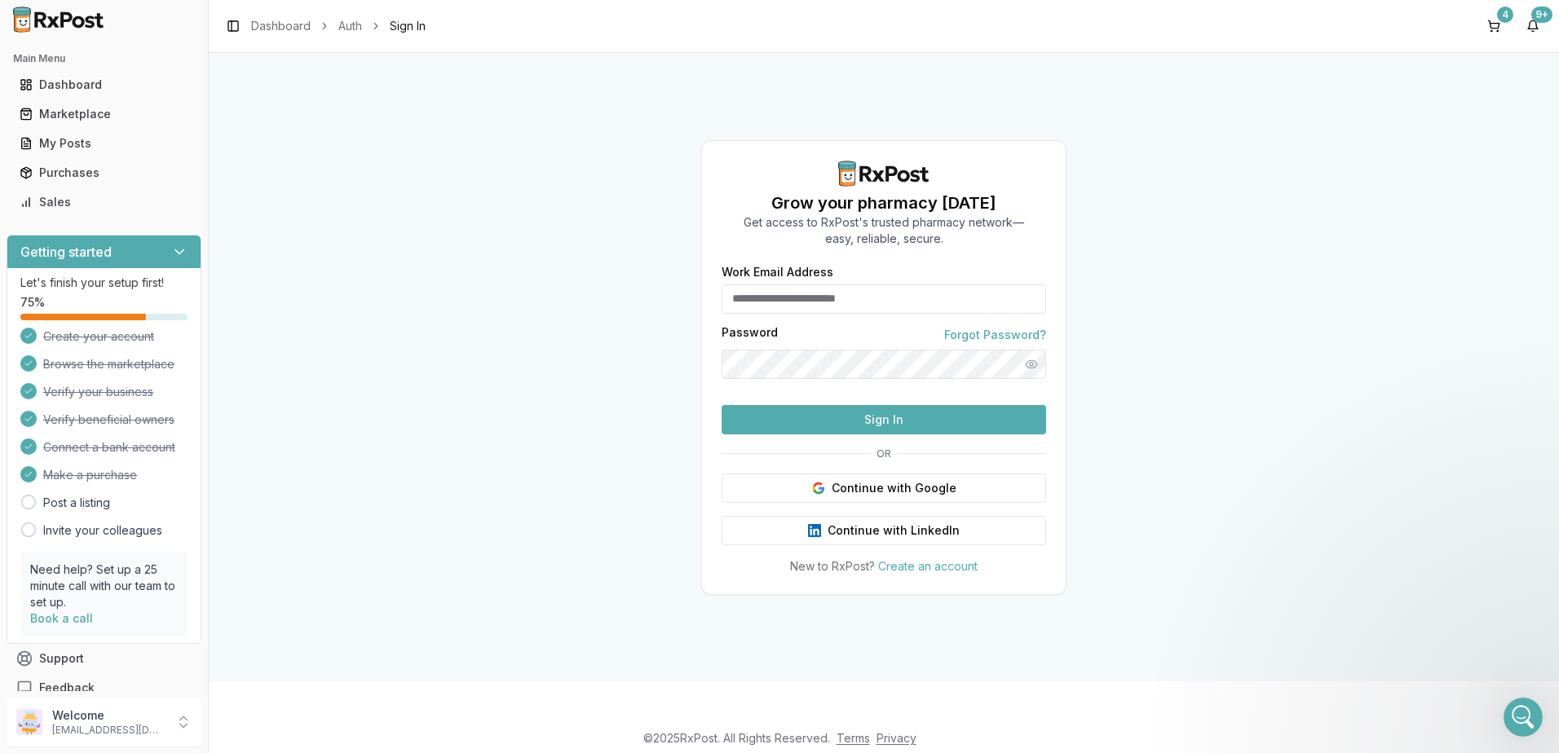
type input "**********"
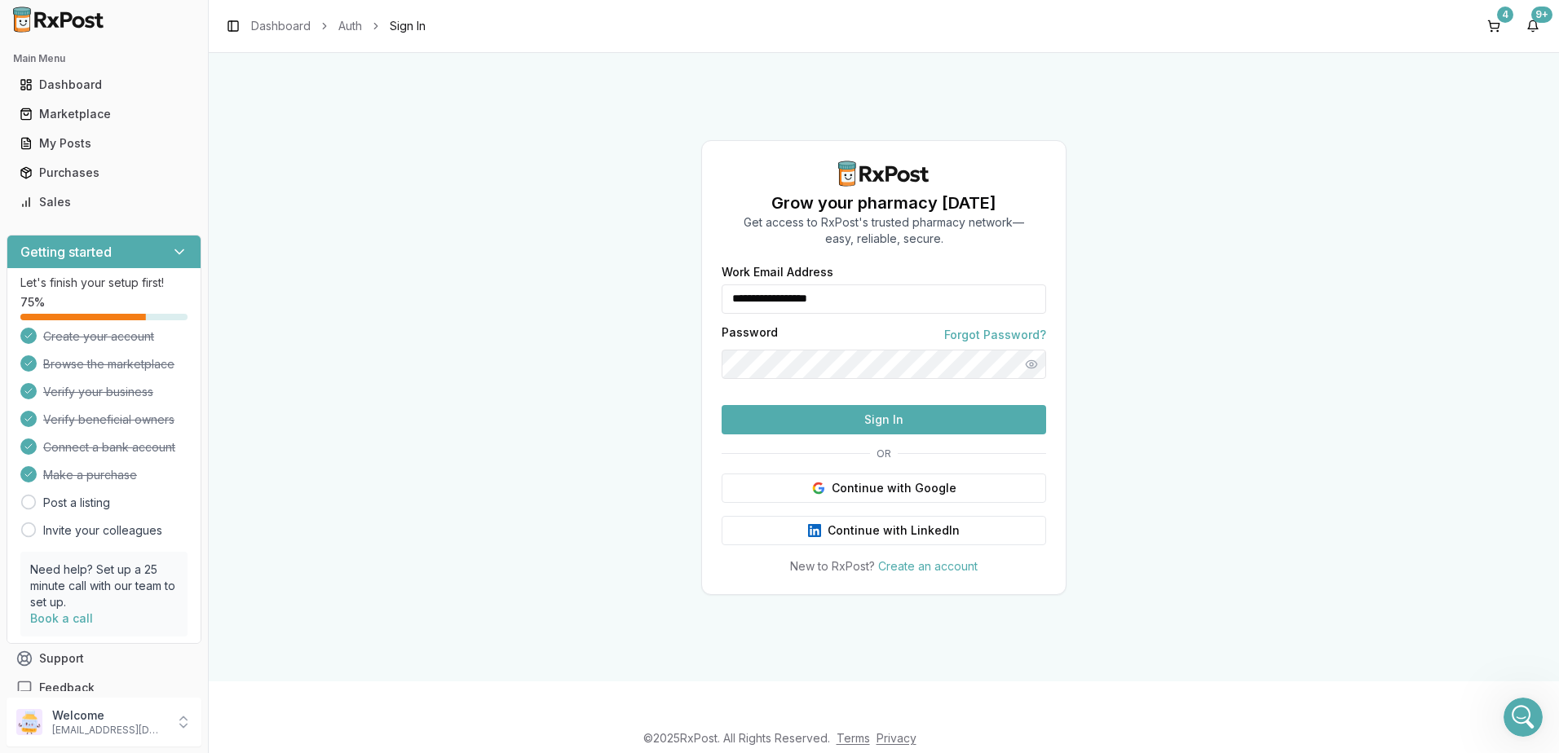
scroll to position [10724, 0]
click at [924, 435] on button "Sign In" at bounding box center [883, 419] width 324 height 29
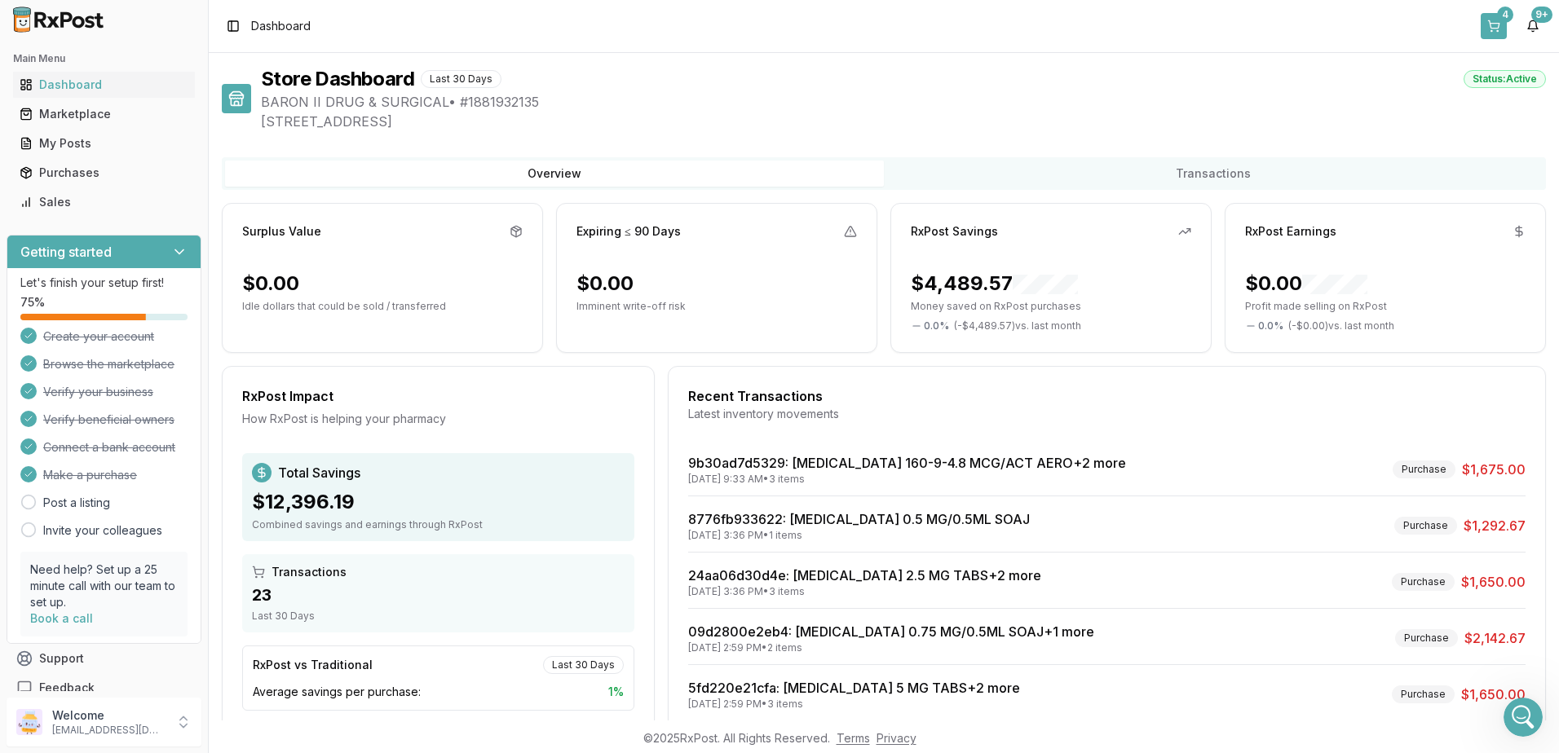
click at [1508, 14] on div "4" at bounding box center [1505, 15] width 16 height 16
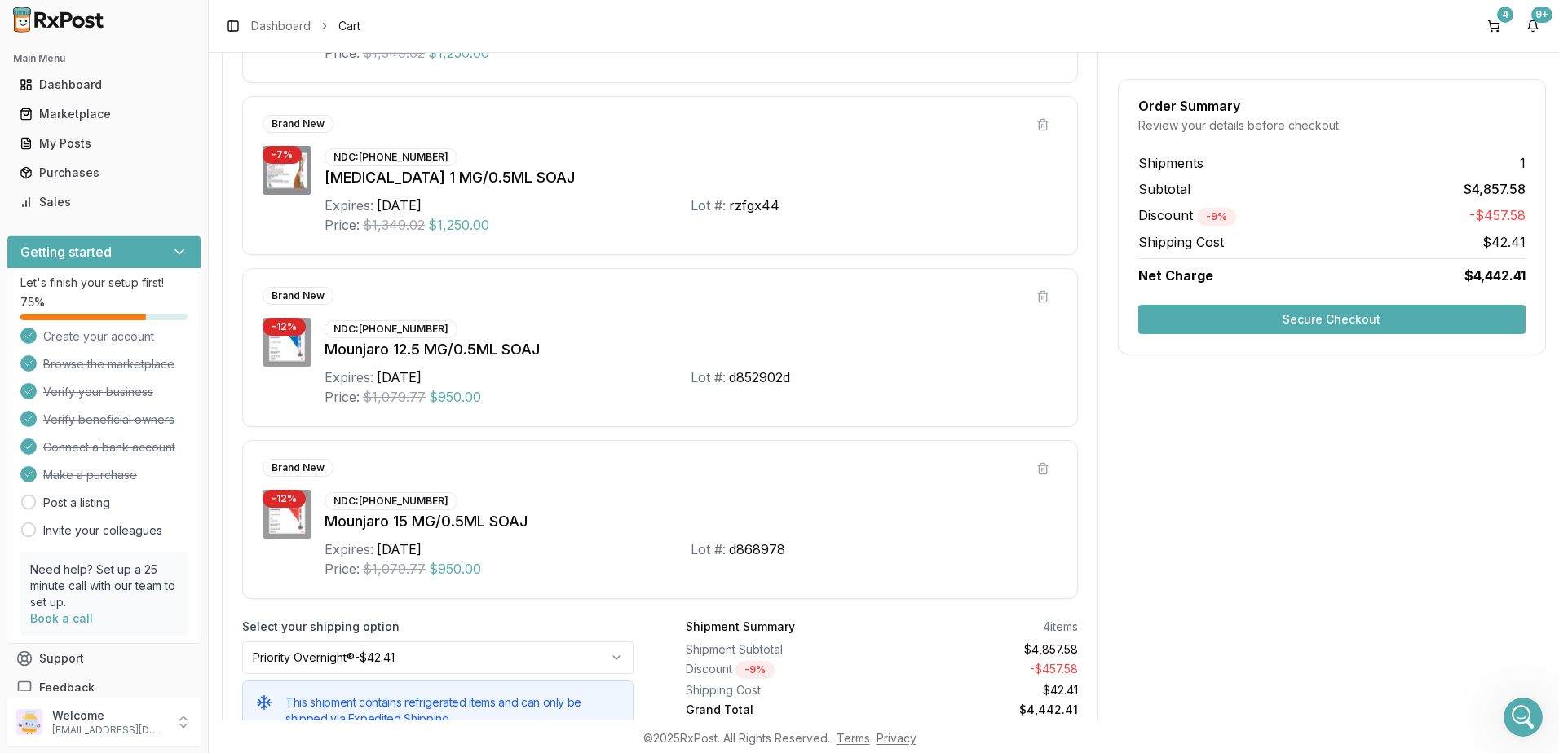
scroll to position [524, 0]
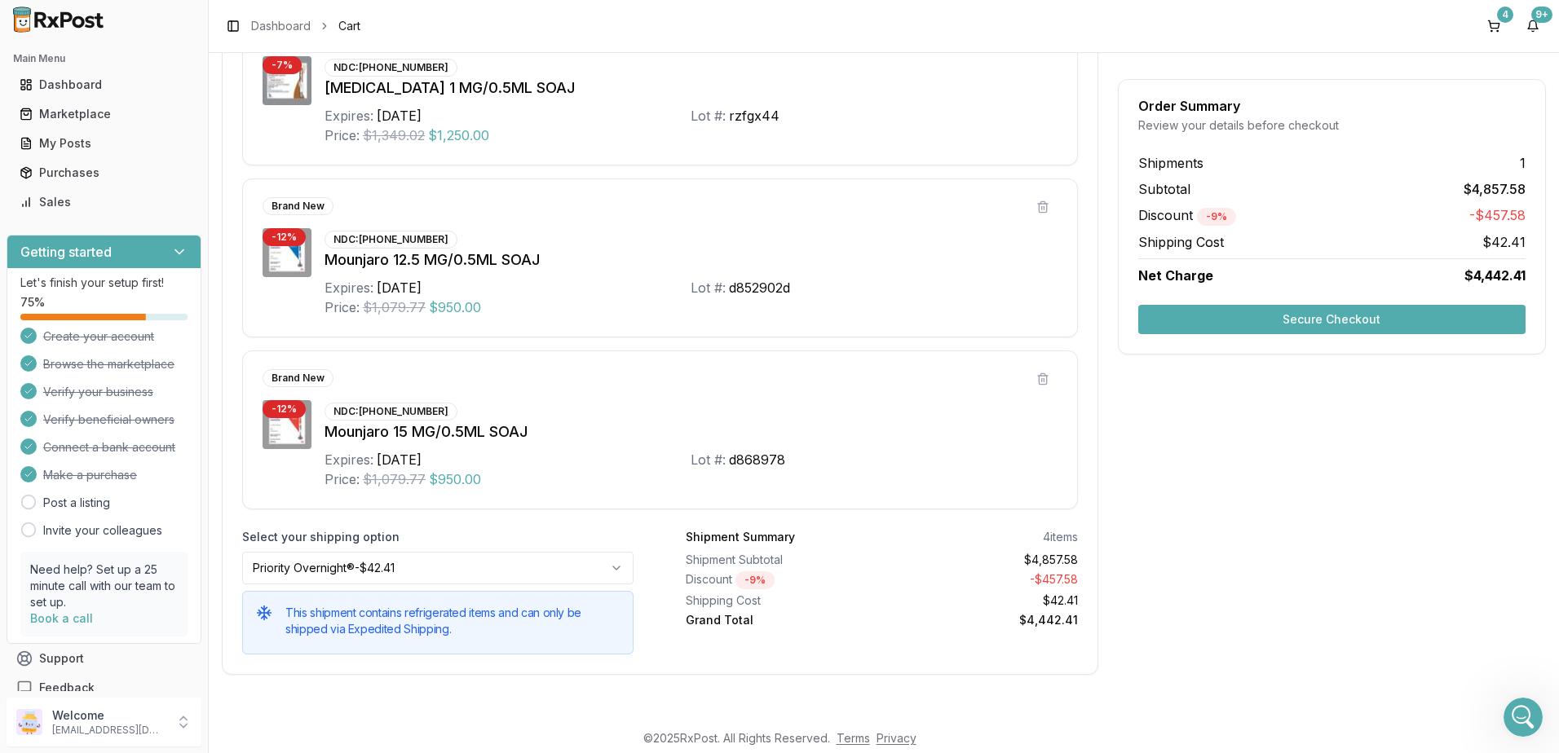
click at [1361, 320] on button "Secure Checkout" at bounding box center [1331, 319] width 387 height 29
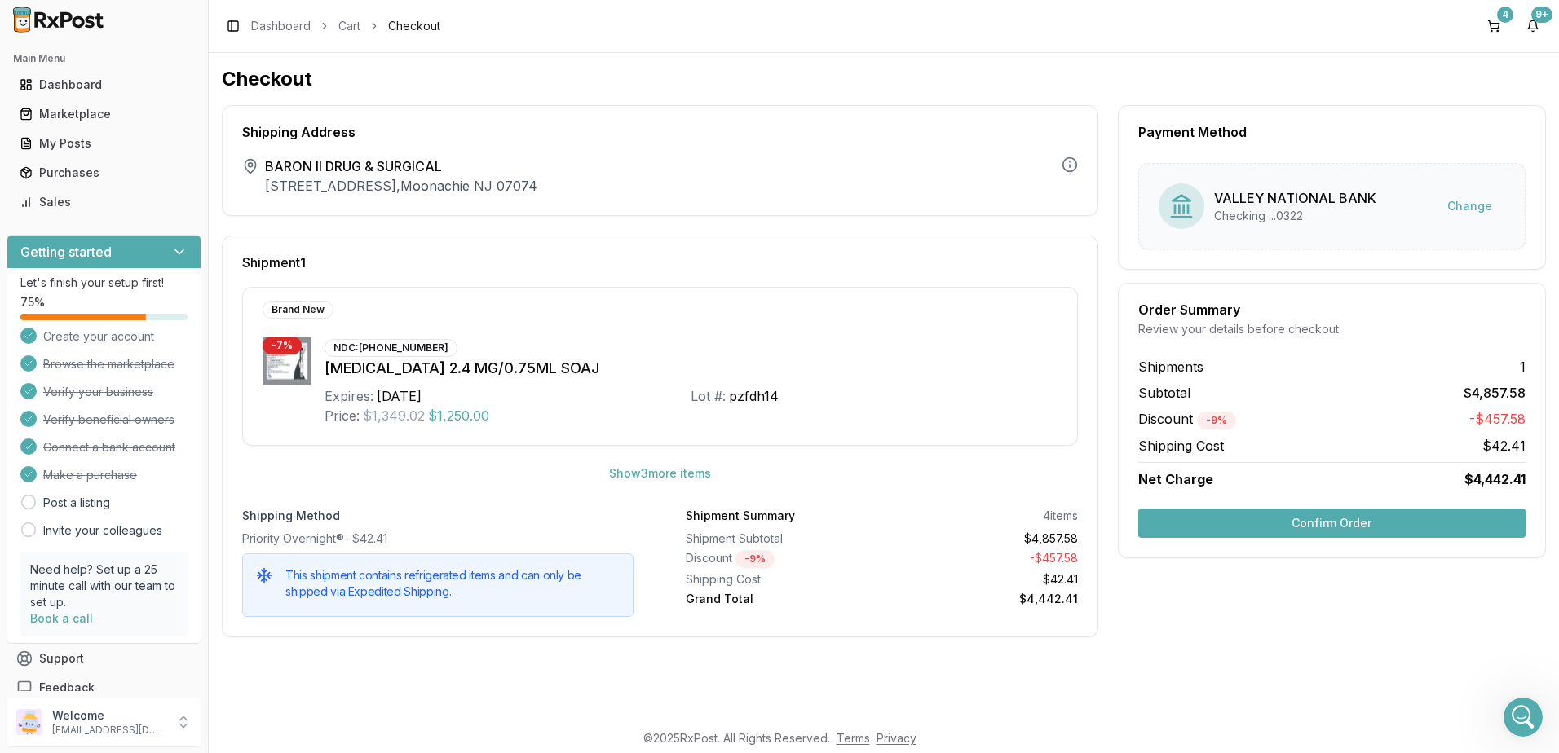
click at [1335, 521] on button "Confirm Order" at bounding box center [1331, 523] width 387 height 29
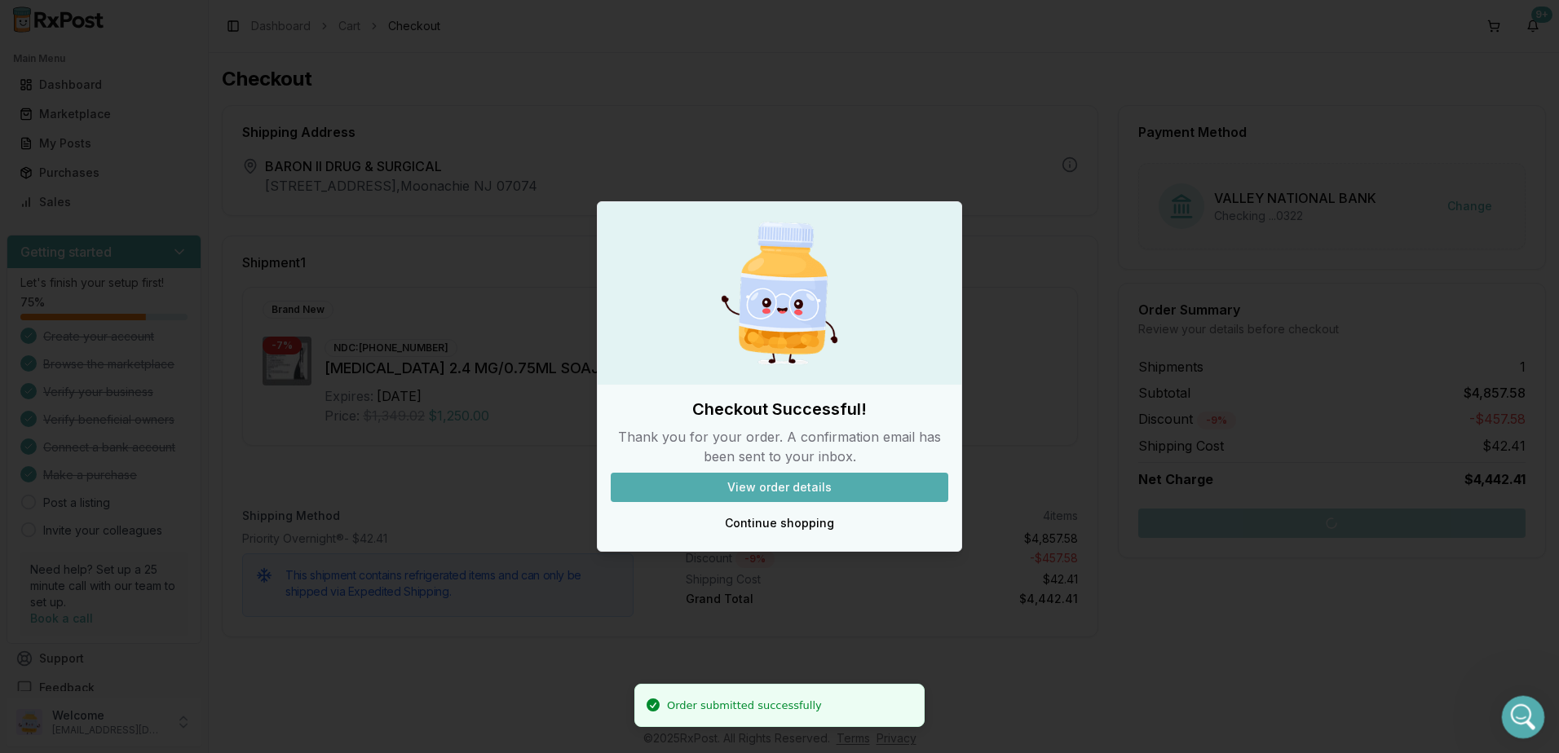
click at [1515, 722] on icon "Open Intercom Messenger" at bounding box center [1520, 715] width 27 height 27
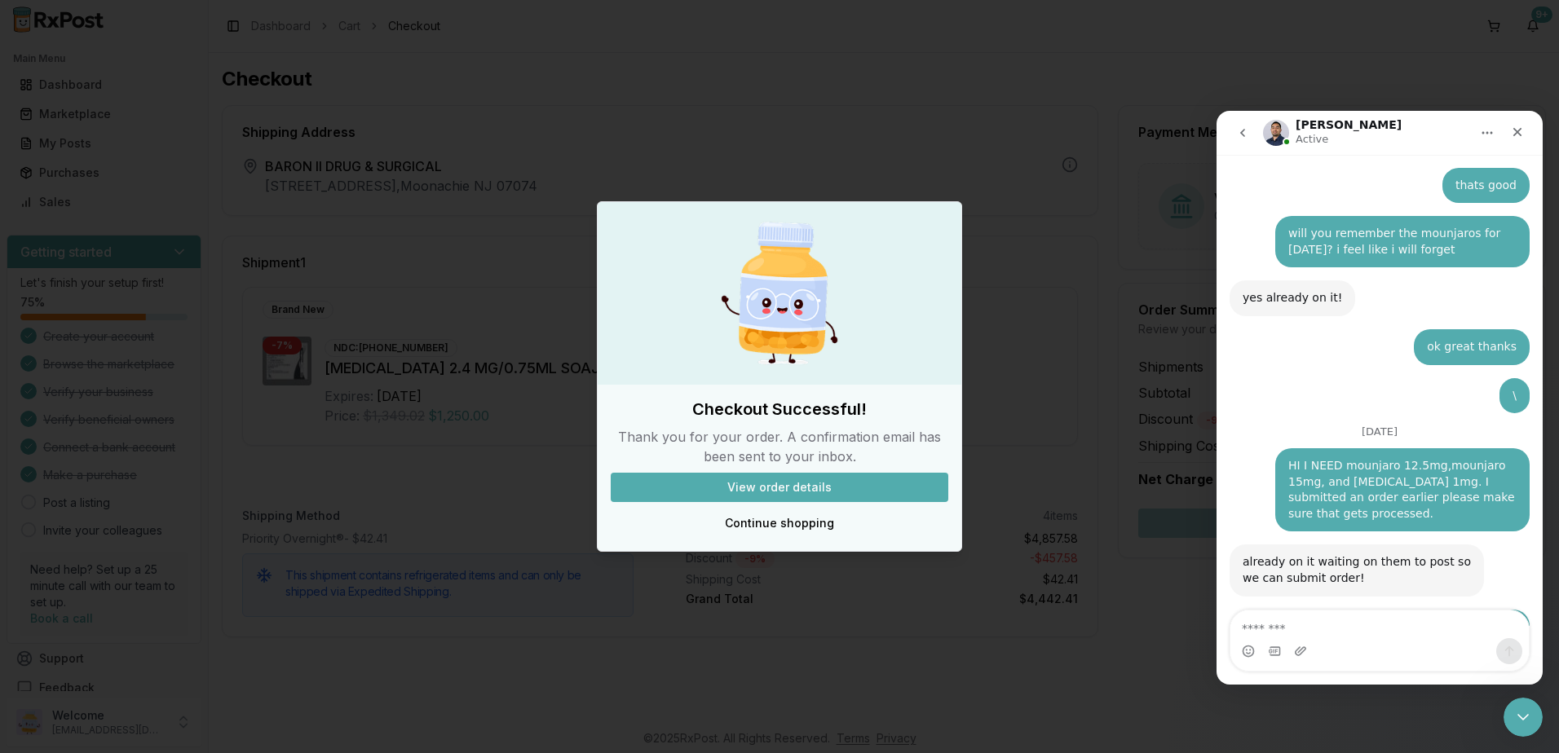
scroll to position [10724, 0]
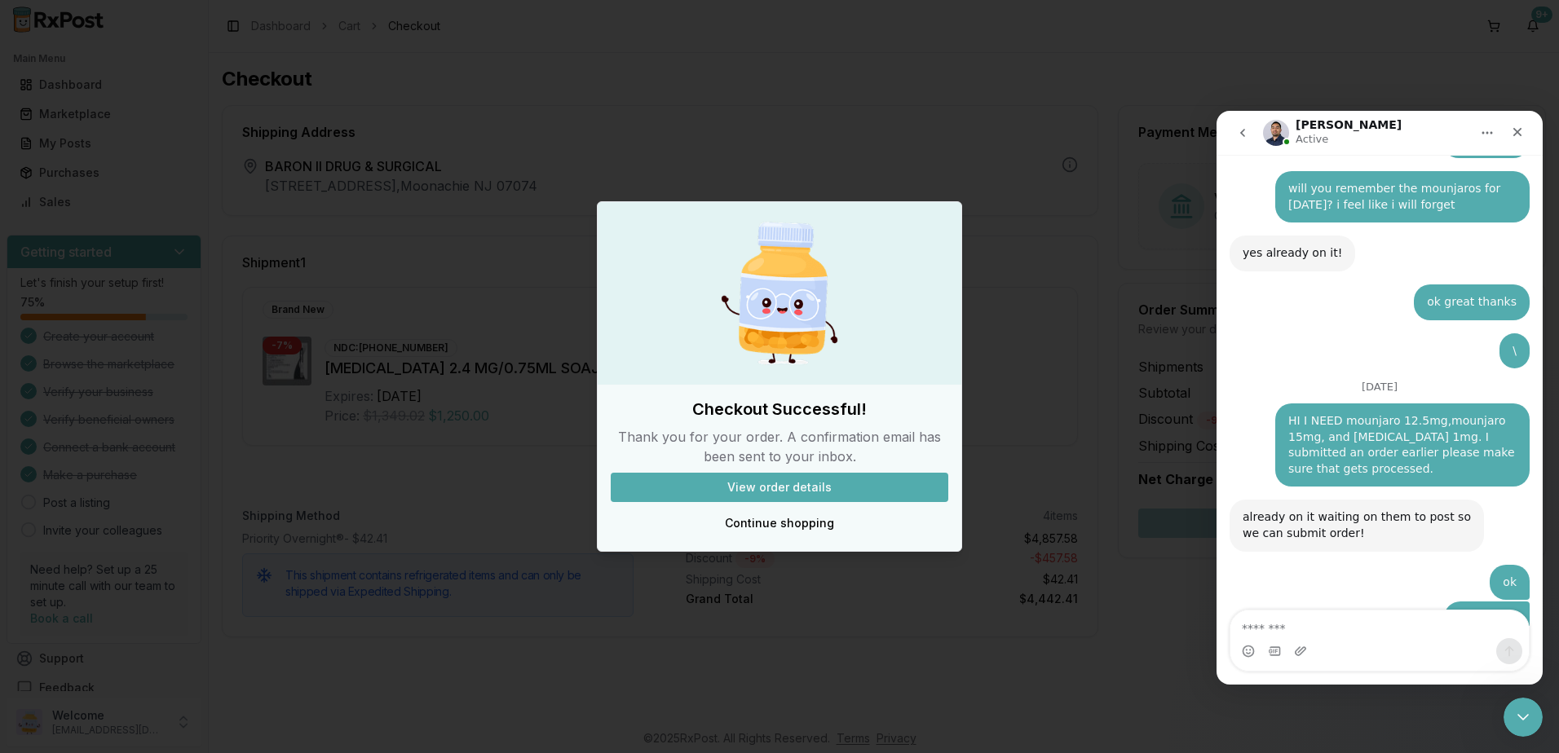
click at [1331, 623] on textarea "Message…" at bounding box center [1379, 625] width 298 height 28
type textarea "**********"
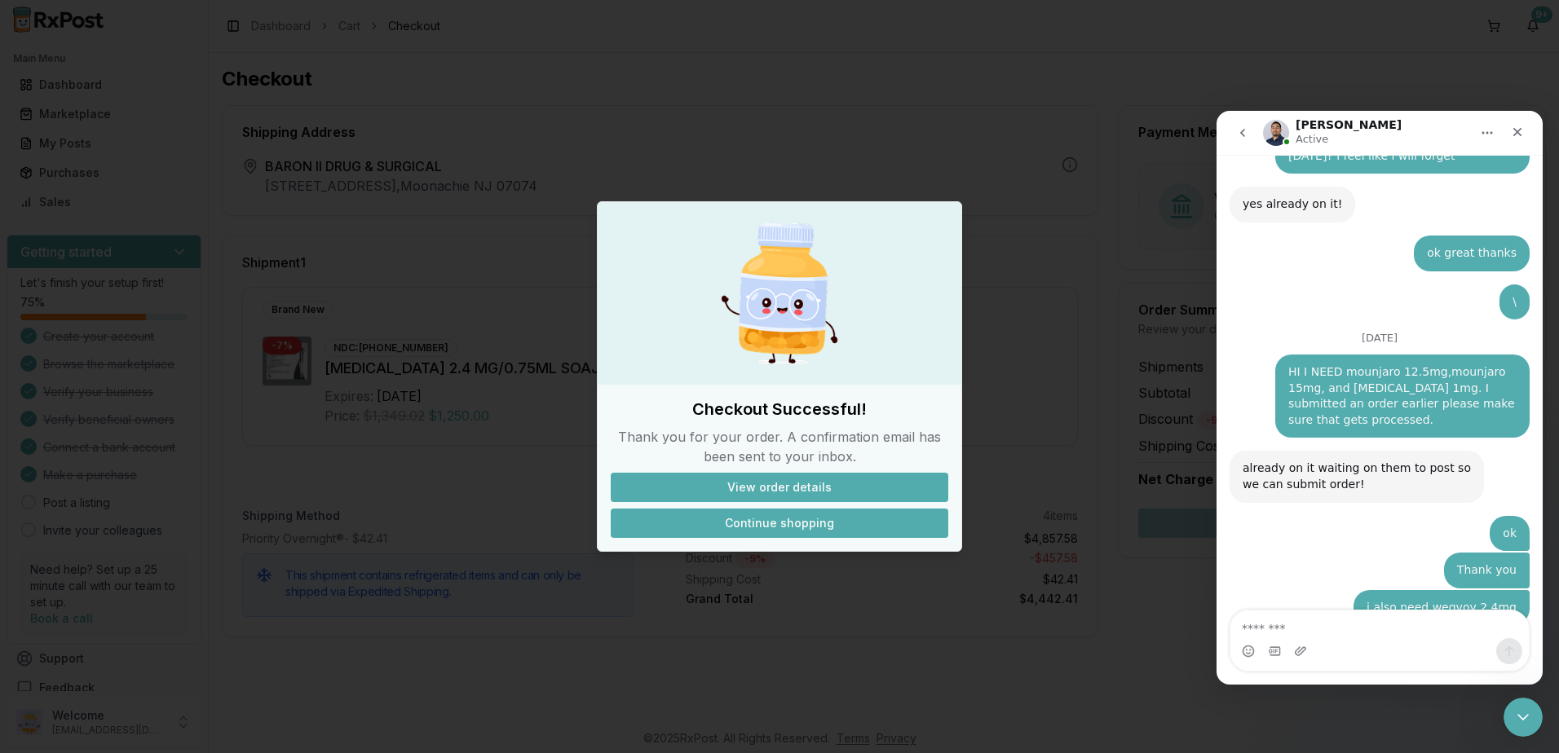
drag, startPoint x: 787, startPoint y: 520, endPoint x: 804, endPoint y: 519, distance: 17.1
click at [788, 519] on button "Continue shopping" at bounding box center [780, 523] width 338 height 29
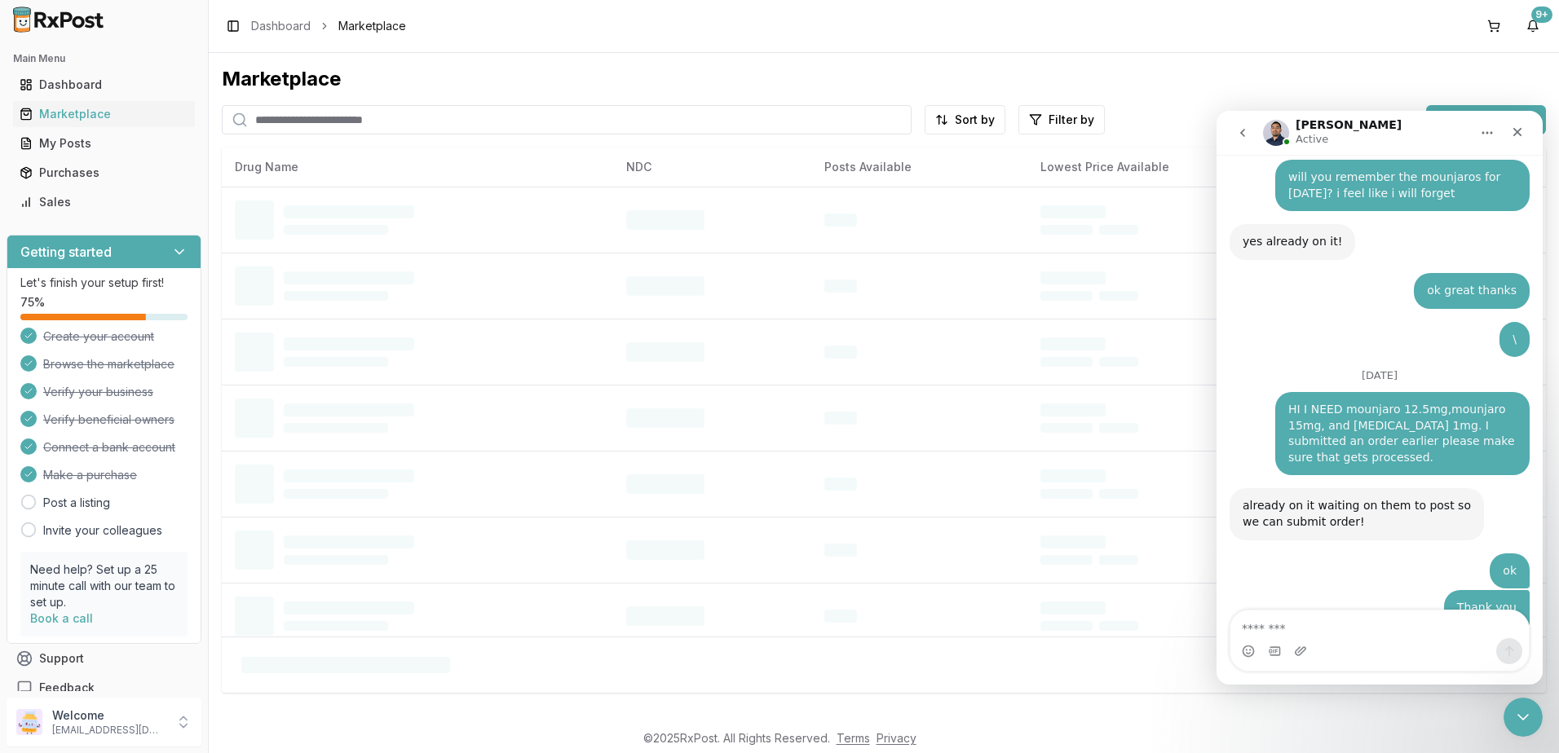
scroll to position [10810, 0]
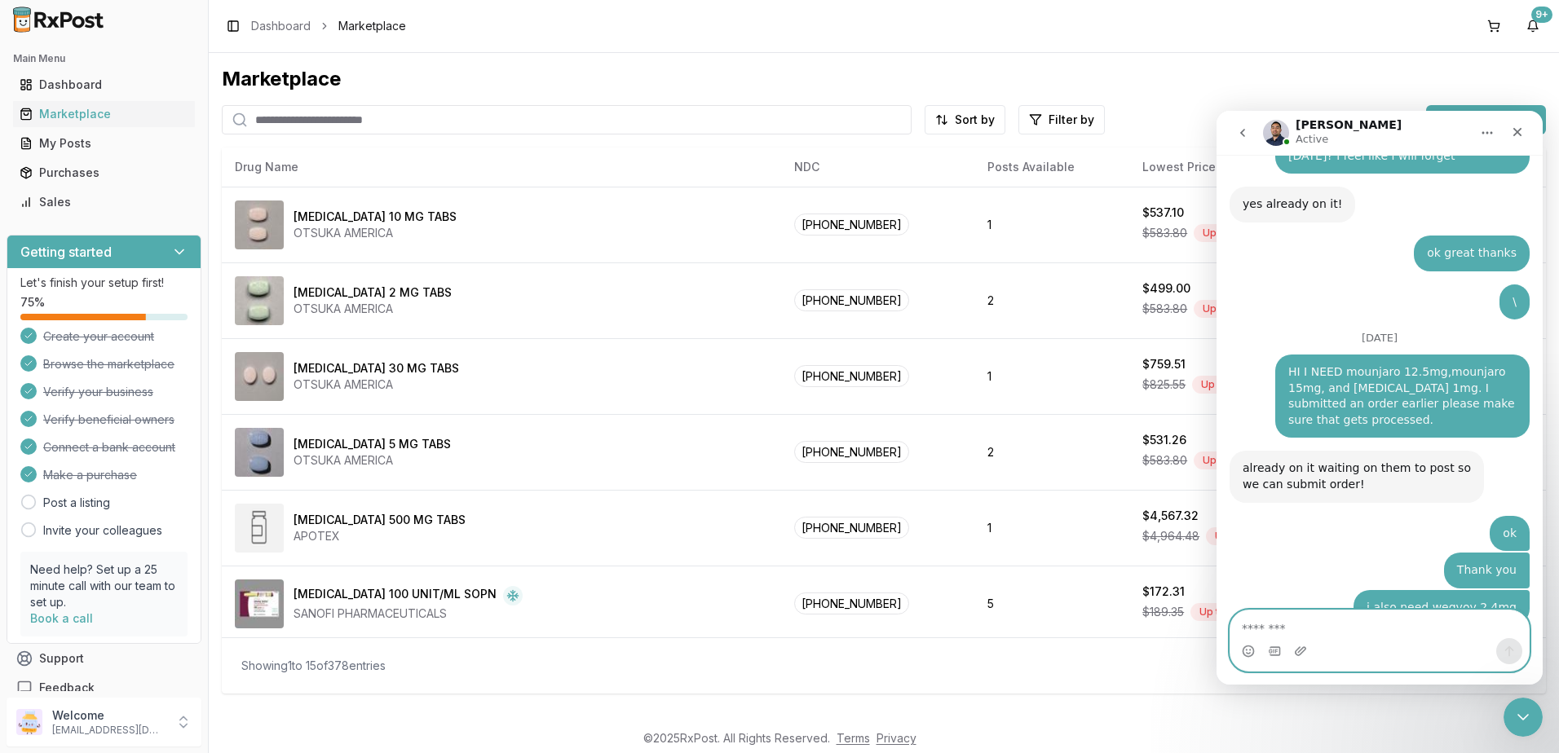
click at [1406, 631] on textarea "Message…" at bounding box center [1379, 625] width 298 height 28
click at [1317, 635] on textarea "Message…" at bounding box center [1379, 625] width 298 height 28
